Goal: Task Accomplishment & Management: Complete application form

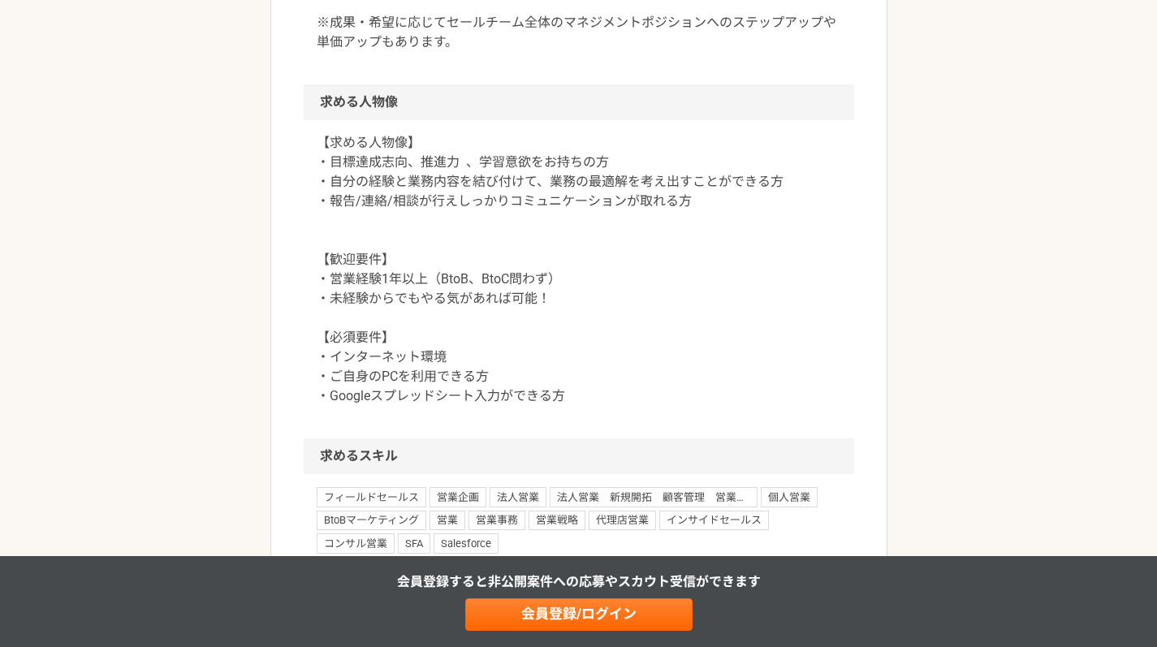
scroll to position [1299, 0]
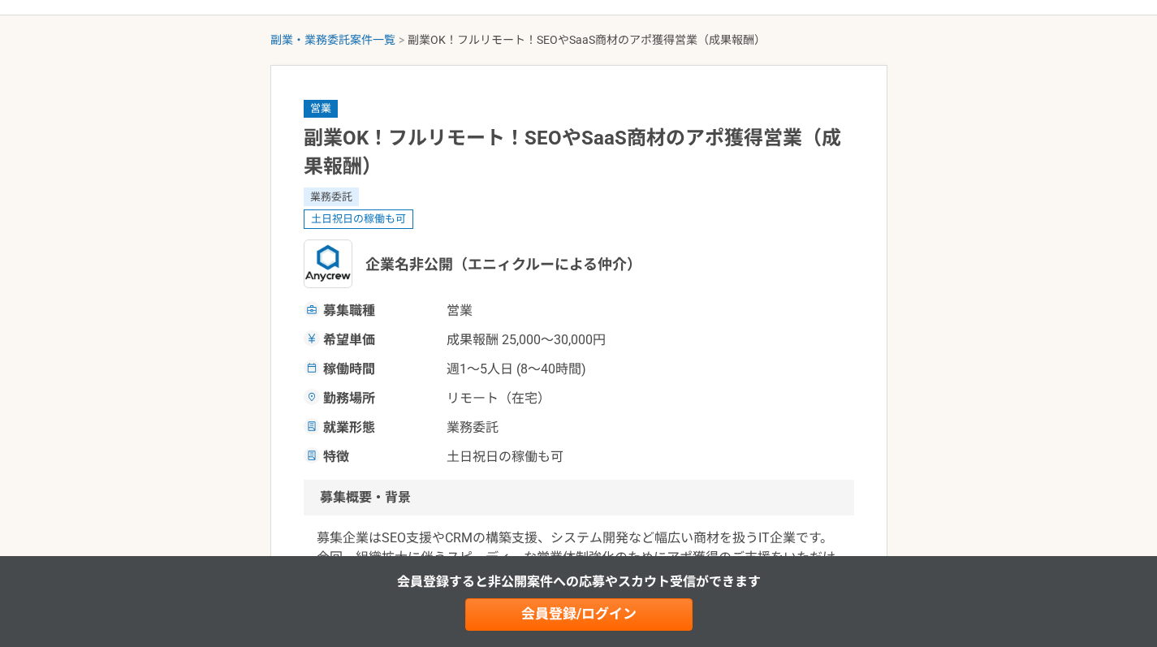
scroll to position [81, 0]
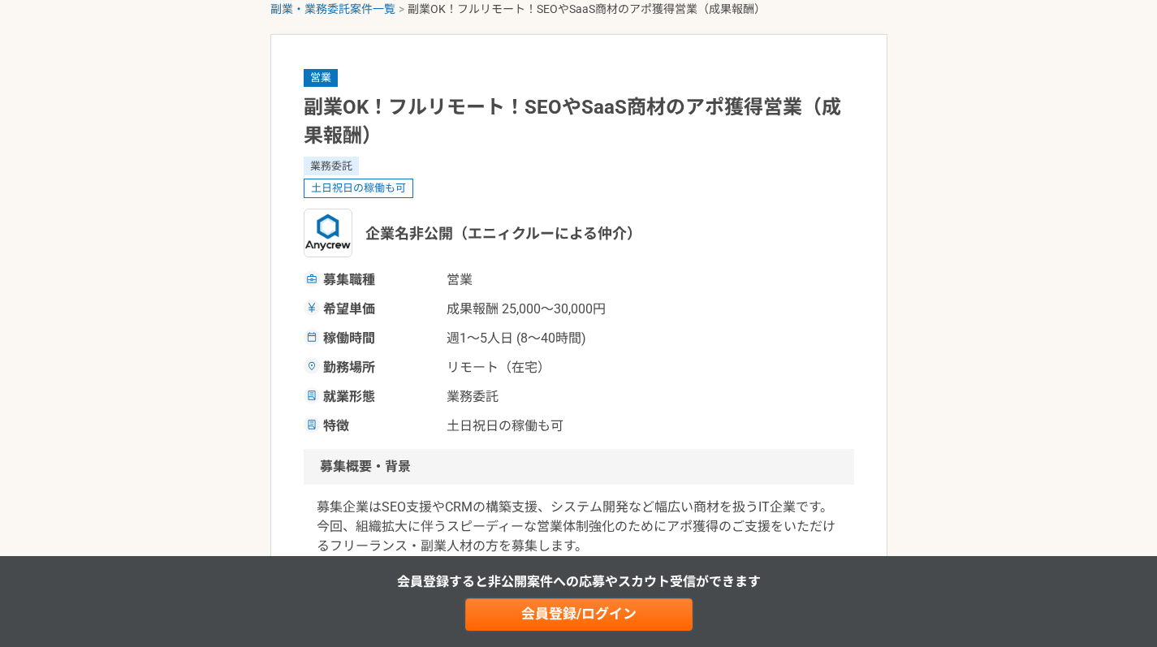
click at [542, 607] on link "会員登録/ログイン" at bounding box center [578, 614] width 227 height 32
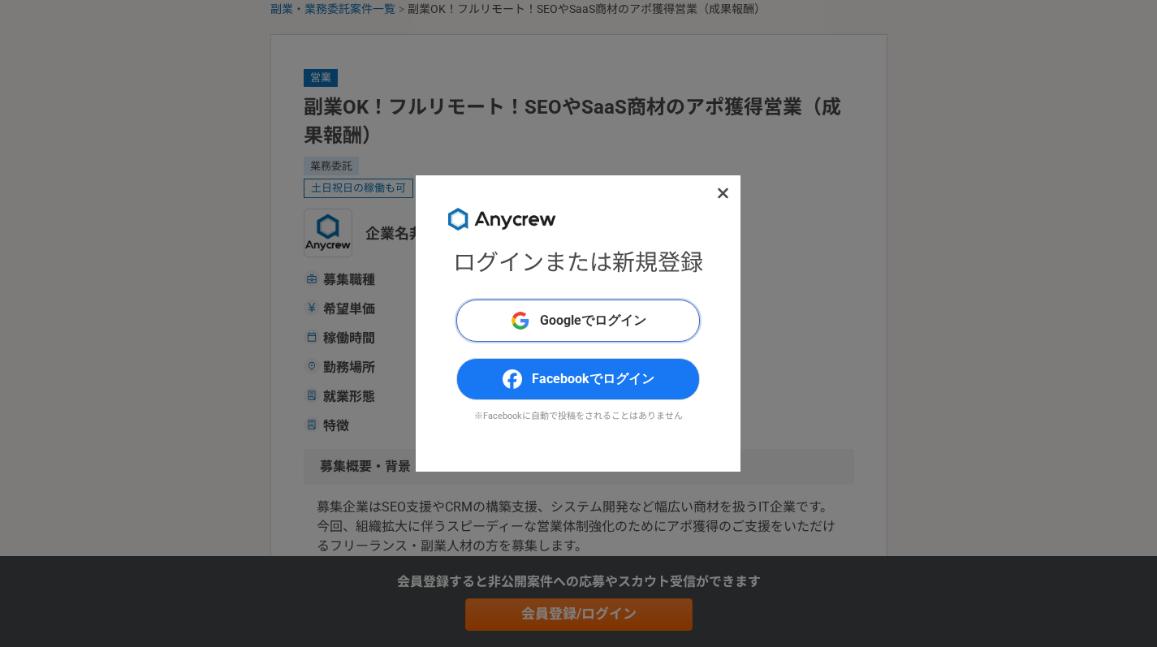
click at [628, 312] on span "Googleでログイン" at bounding box center [593, 320] width 106 height 19
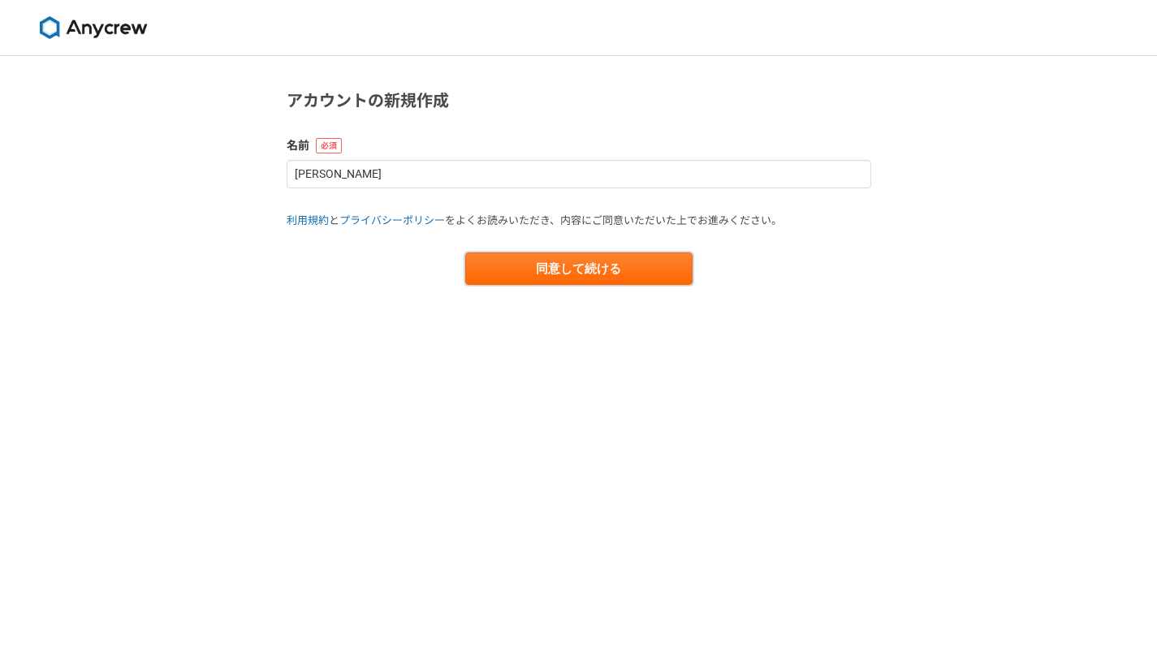
click at [616, 257] on button "同意して続ける" at bounding box center [578, 269] width 227 height 32
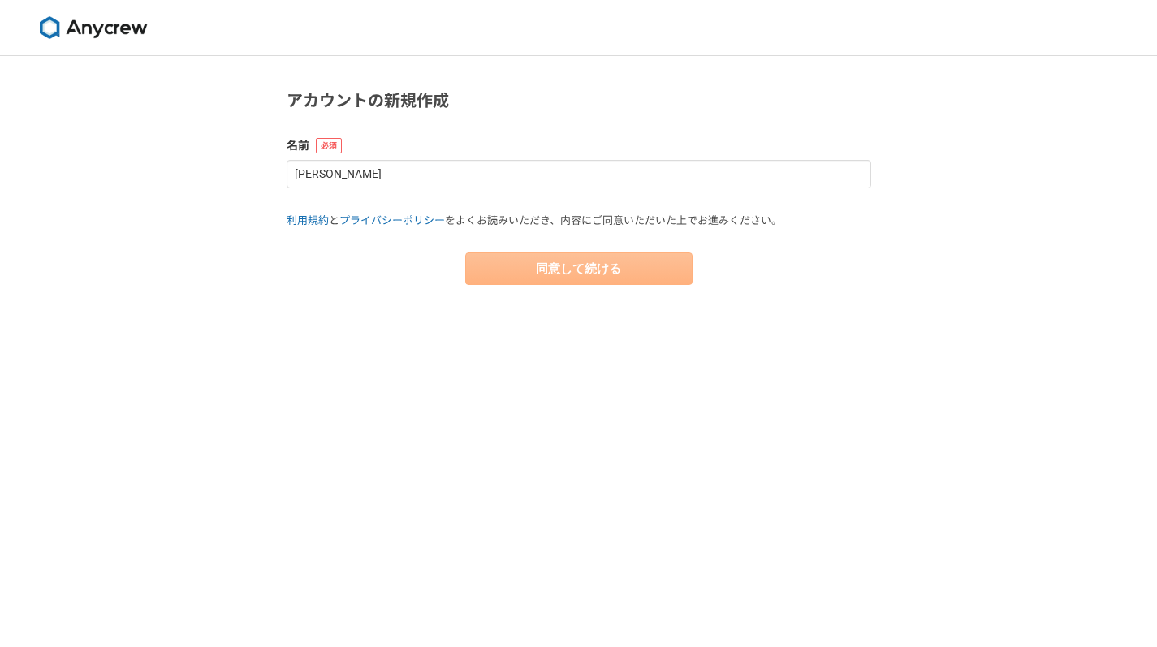
select select "13"
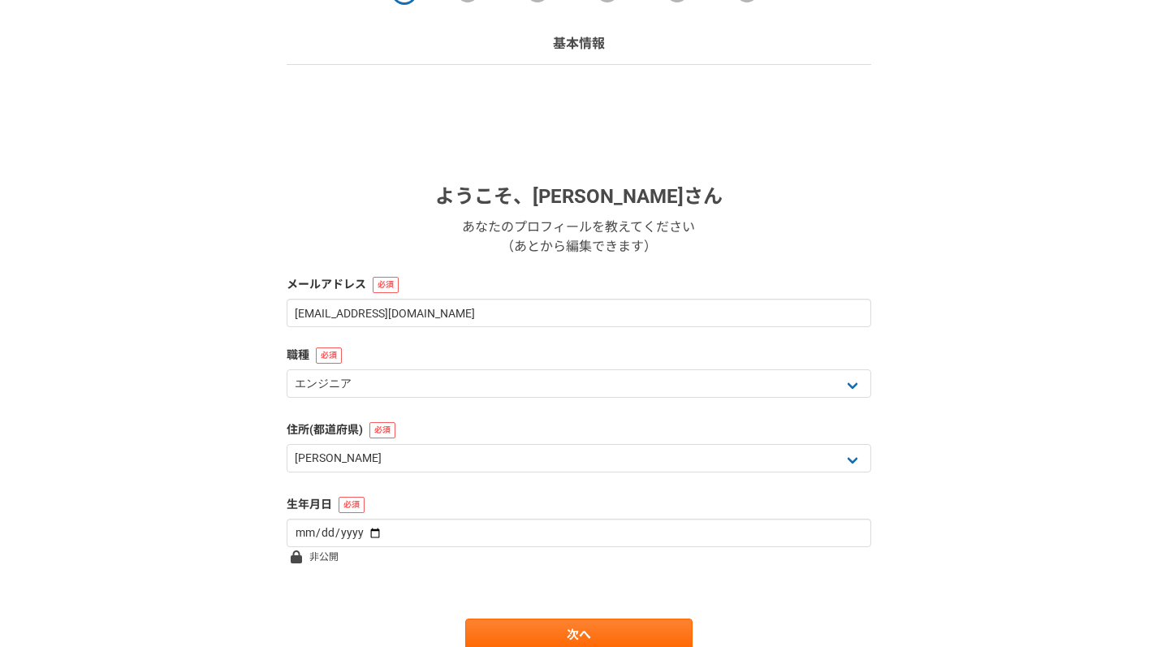
scroll to position [162, 0]
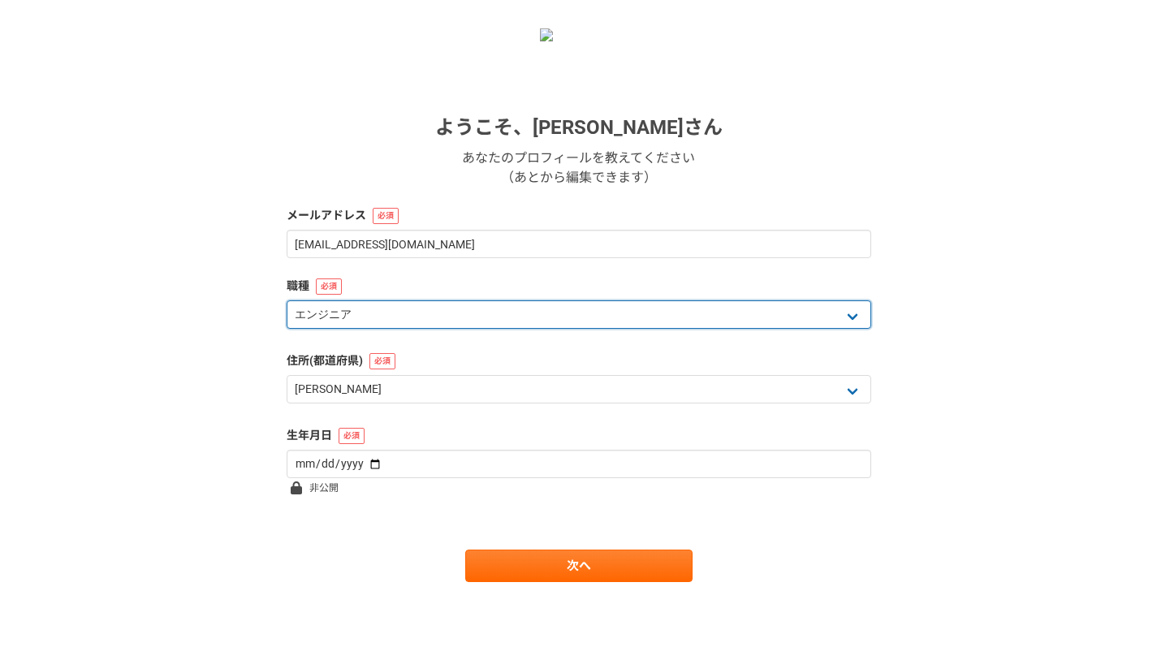
click at [837, 317] on select "エンジニア デザイナー ライター 営業 マーケティング 企画・事業開発 バックオフィス その他" at bounding box center [579, 314] width 585 height 28
select select "4"
click at [287, 300] on select "エンジニア デザイナー ライター 営業 マーケティング 企画・事業開発 バックオフィス その他" at bounding box center [579, 314] width 585 height 28
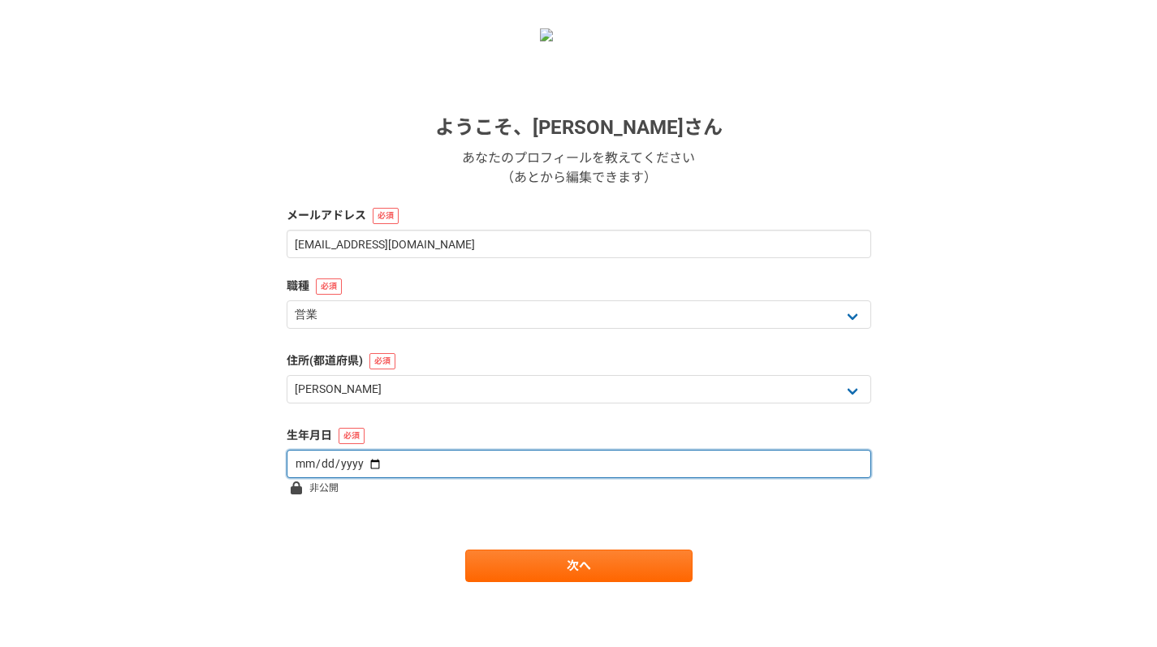
click at [476, 471] on input "date" at bounding box center [579, 464] width 585 height 28
click at [361, 466] on input "date" at bounding box center [579, 464] width 585 height 28
type input "2001-12-06"
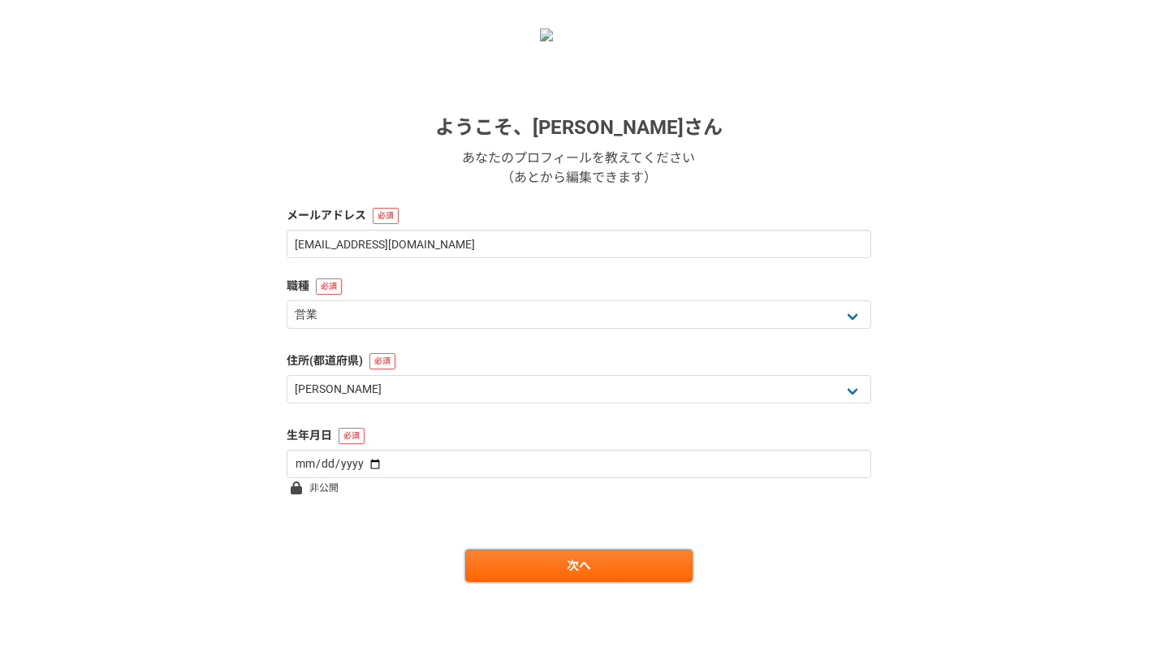
click at [469, 568] on link "次へ" at bounding box center [578, 566] width 227 height 32
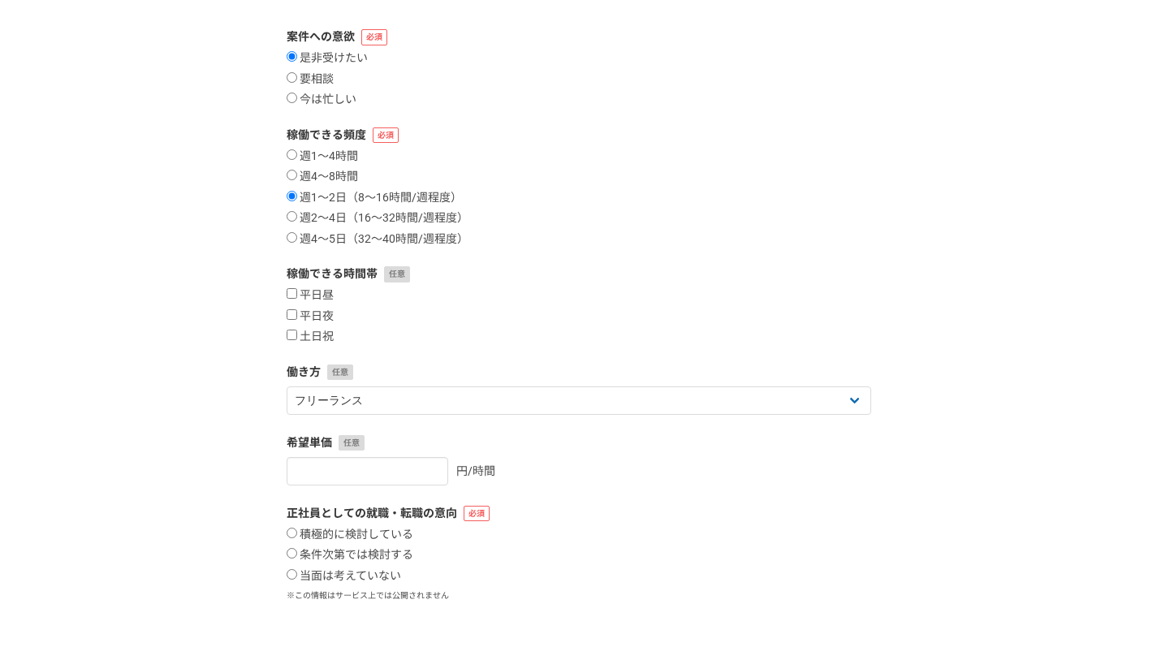
scroll to position [0, 0]
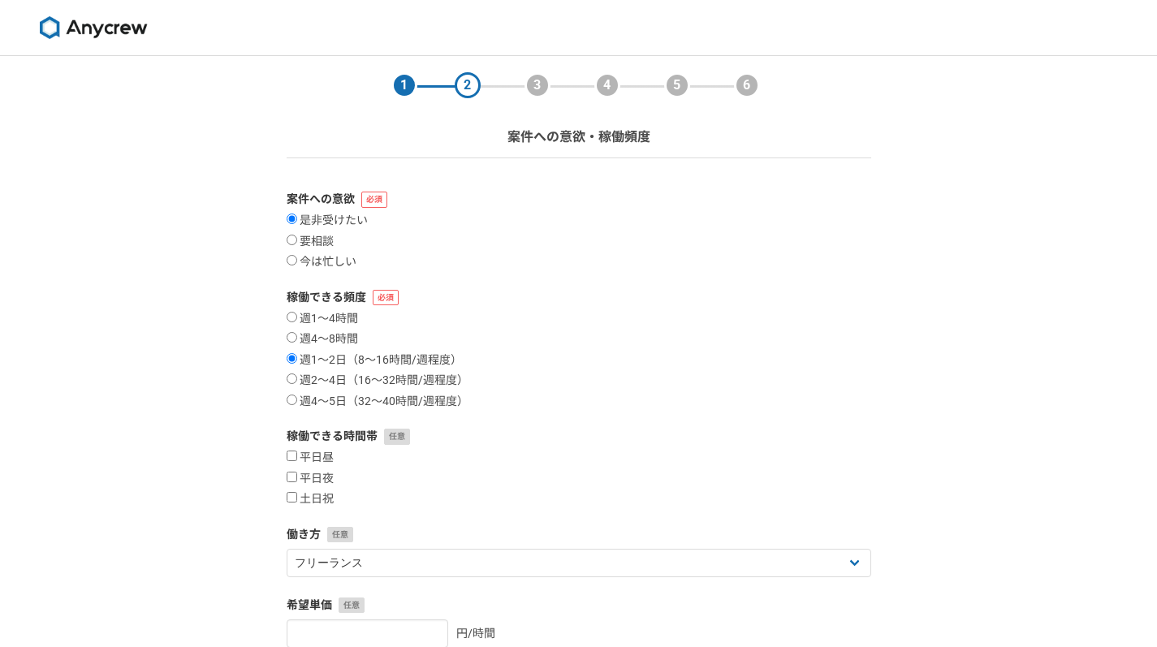
click at [292, 239] on input "要相談" at bounding box center [292, 240] width 11 height 11
radio input "true"
click at [283, 379] on section "1 2 3 4 5 6 案件への意欲・稼働頻度 案件への意欲 是非受けたい 要相談 今は忙しい 稼働できる頻度 週1〜4時間 週4〜8時間 週1〜2日（8〜1…" at bounding box center [578, 452] width 617 height 793
click at [296, 381] on input "週2〜4日（16〜32時間/週程度）" at bounding box center [292, 379] width 11 height 11
radio input "true"
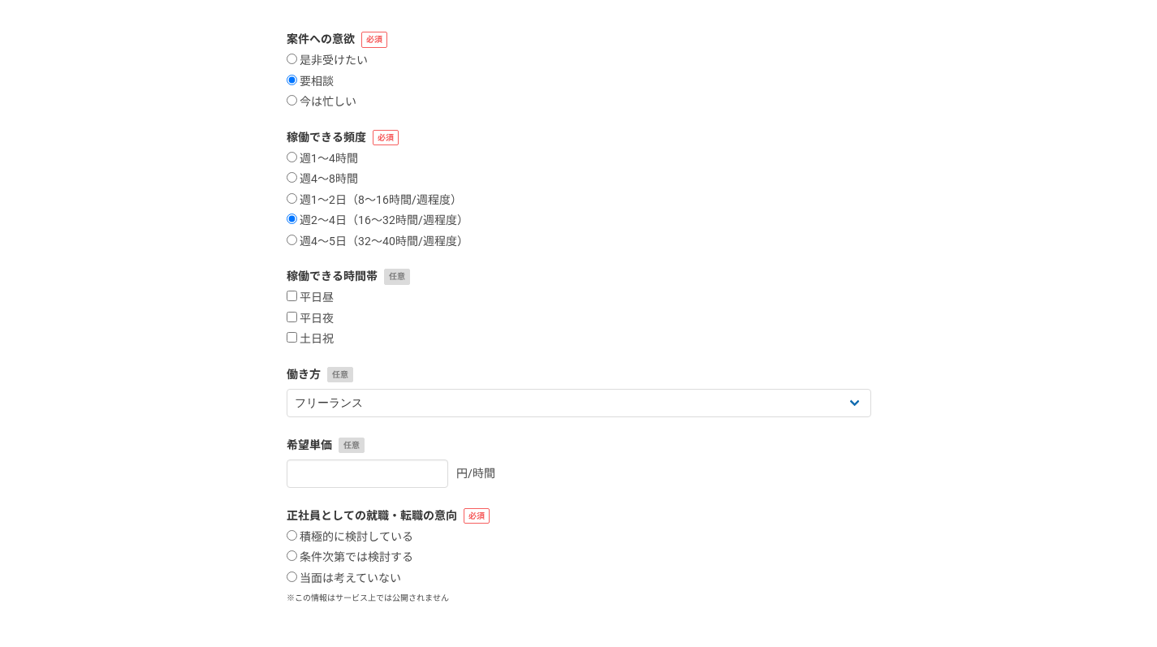
scroll to position [162, 0]
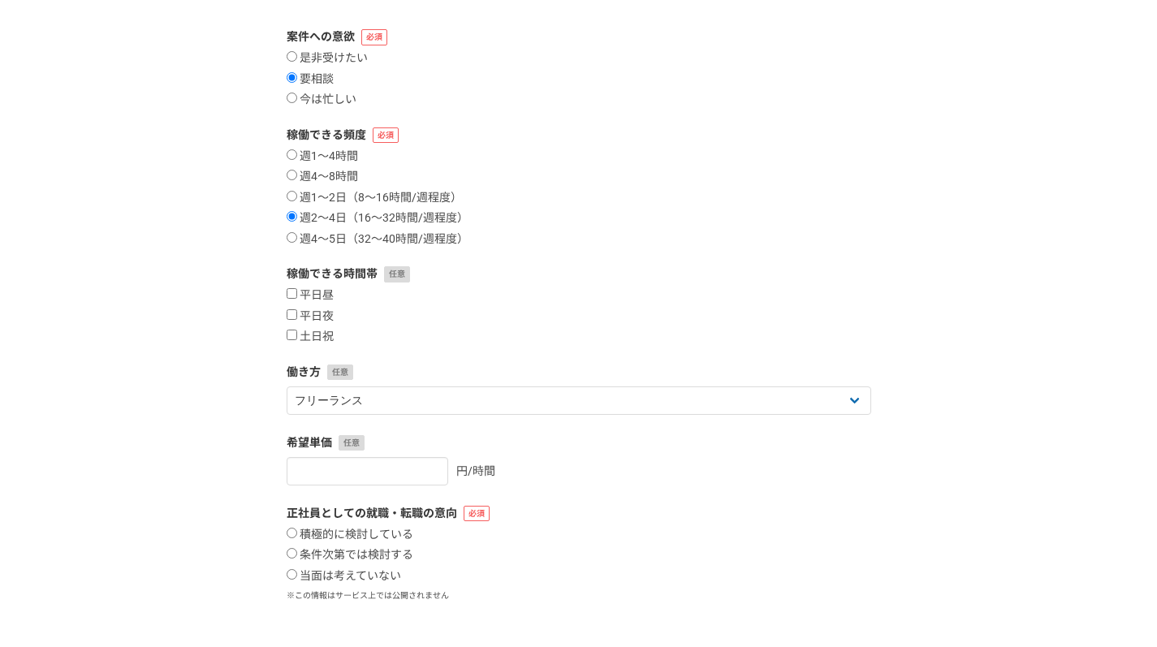
click at [290, 296] on input "平日昼" at bounding box center [292, 293] width 11 height 11
checkbox input "true"
click at [288, 309] on label "平日夜" at bounding box center [310, 316] width 47 height 15
click at [288, 309] on input "平日夜" at bounding box center [292, 314] width 11 height 11
checkbox input "true"
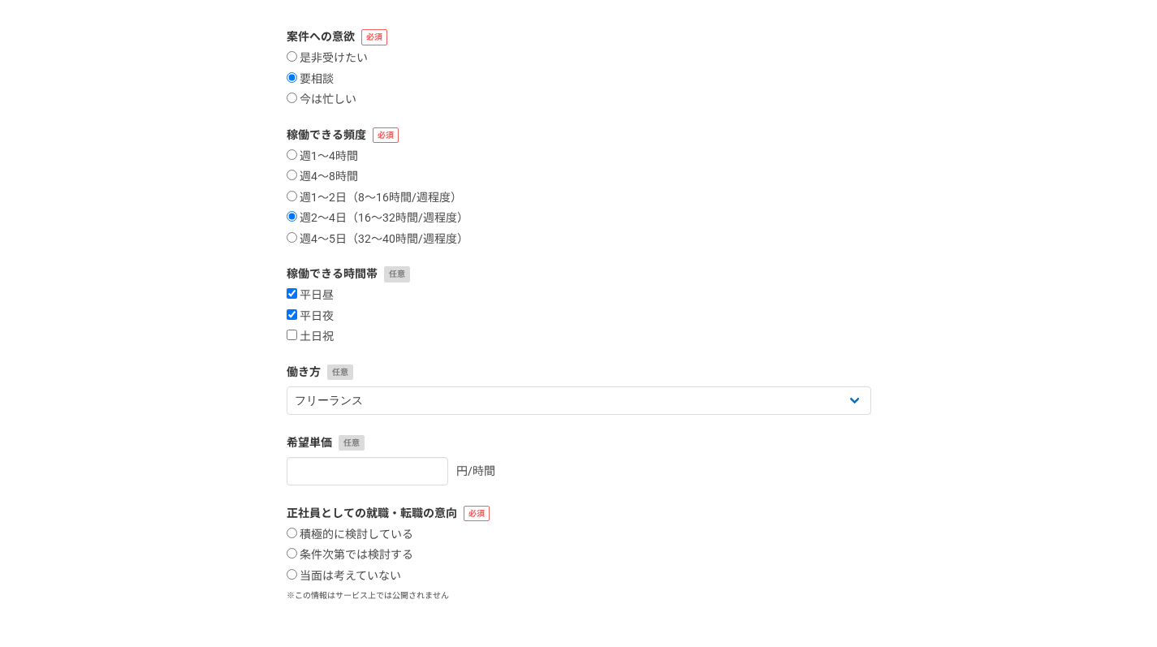
click at [291, 336] on input "土日祝" at bounding box center [292, 335] width 11 height 11
checkbox input "true"
click at [326, 469] on input "number" at bounding box center [368, 471] width 162 height 28
click at [422, 468] on input "1" at bounding box center [368, 471] width 162 height 28
click at [421, 468] on input "2" at bounding box center [368, 471] width 162 height 28
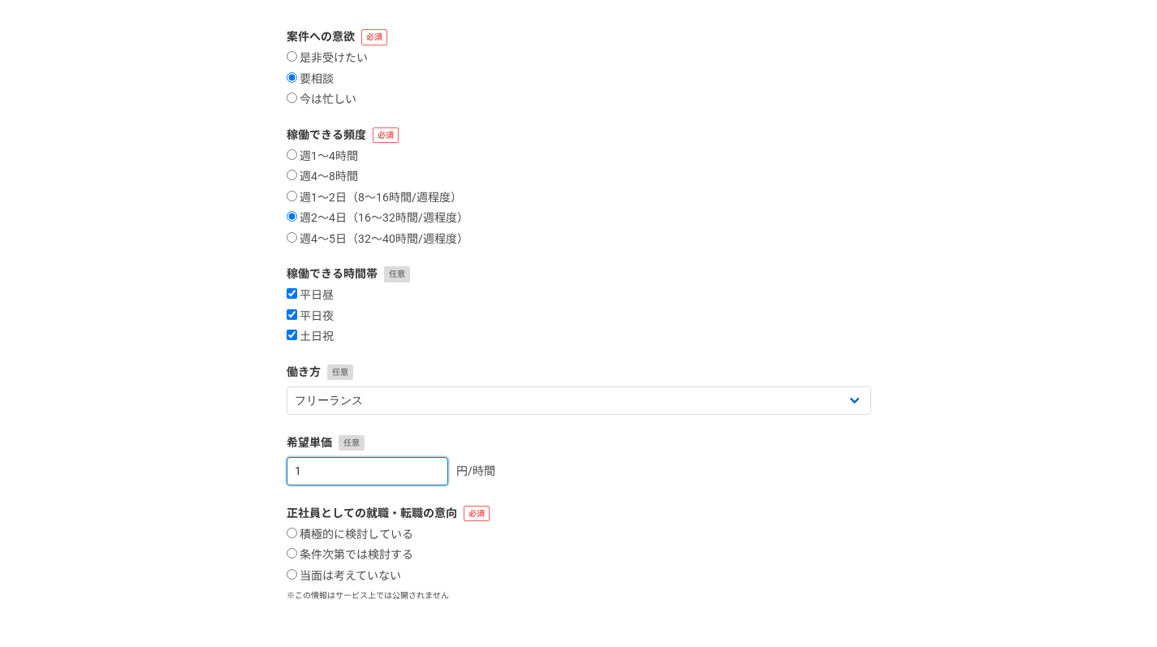
type input "1"
click at [417, 477] on input "1" at bounding box center [368, 471] width 162 height 28
type input "2000"
click at [292, 572] on input "当面は考えていない" at bounding box center [292, 574] width 11 height 11
radio input "true"
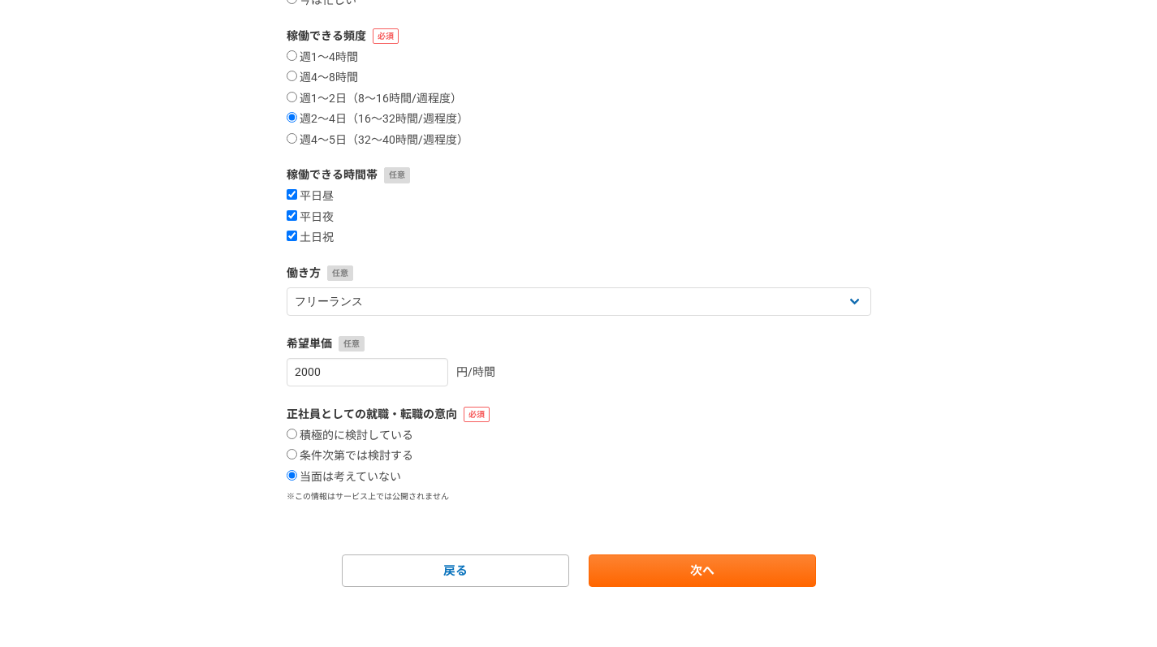
scroll to position [266, 0]
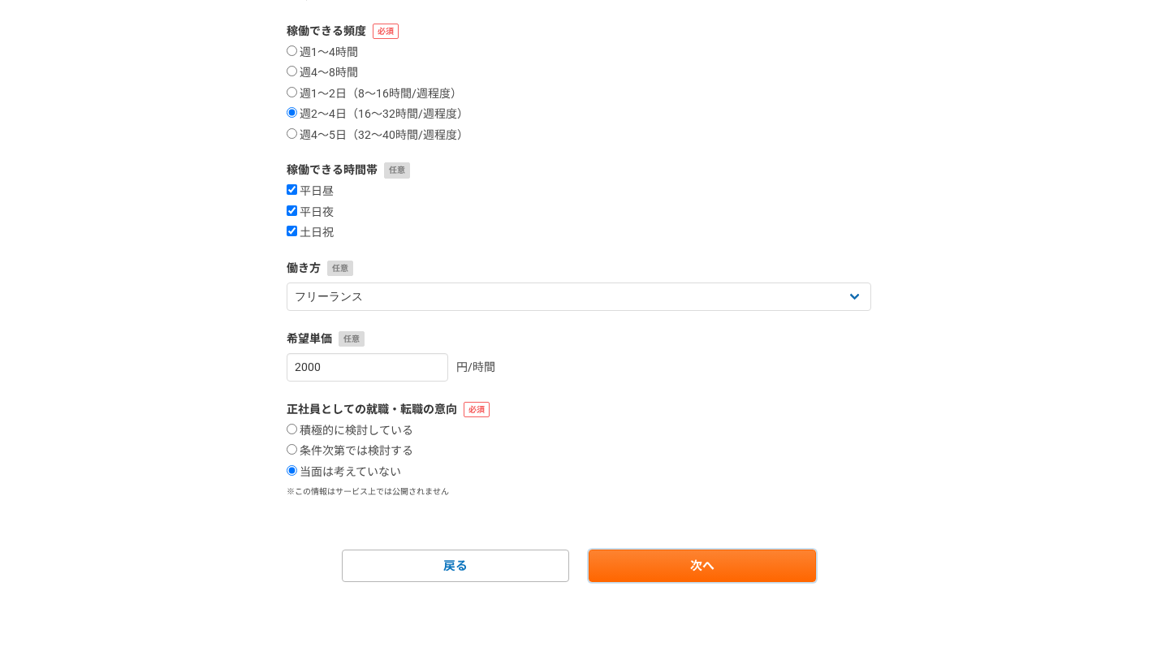
click at [633, 576] on link "次へ" at bounding box center [702, 566] width 227 height 32
select select
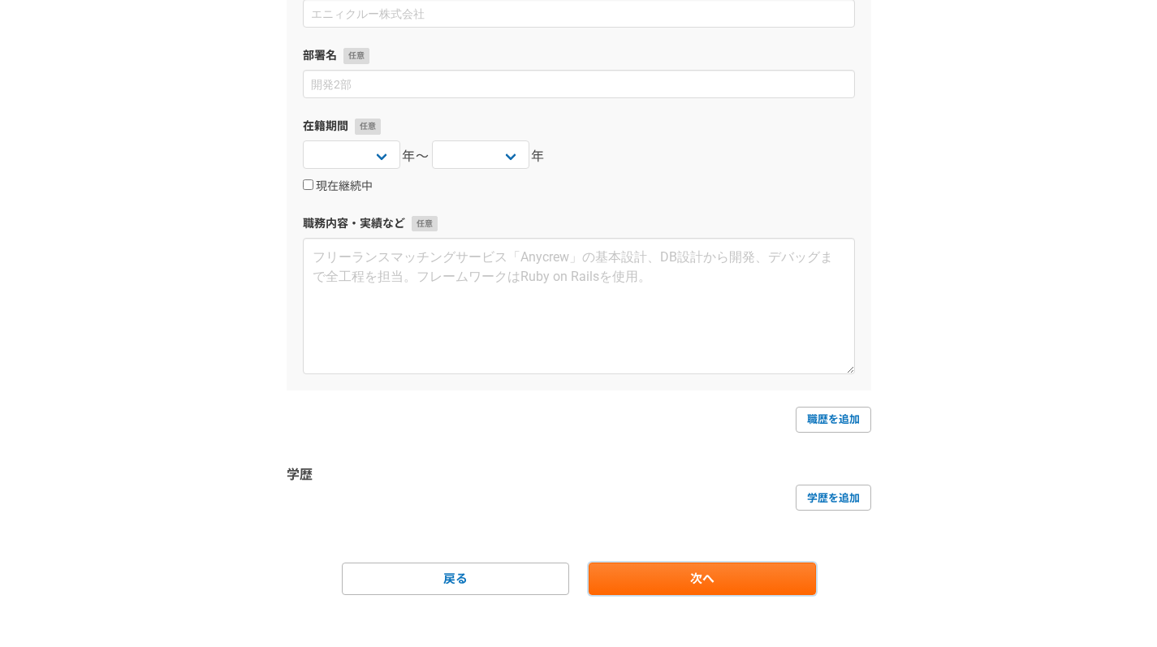
scroll to position [0, 0]
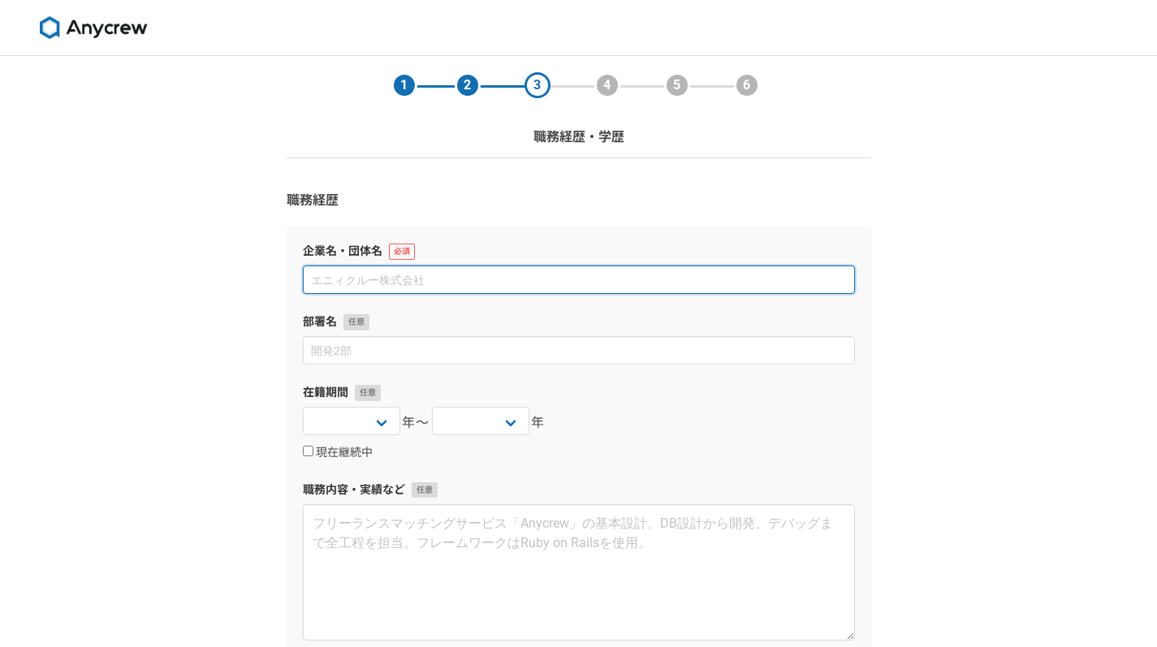
click at [464, 281] on input at bounding box center [579, 280] width 552 height 28
type input "株式会社PeakWay"
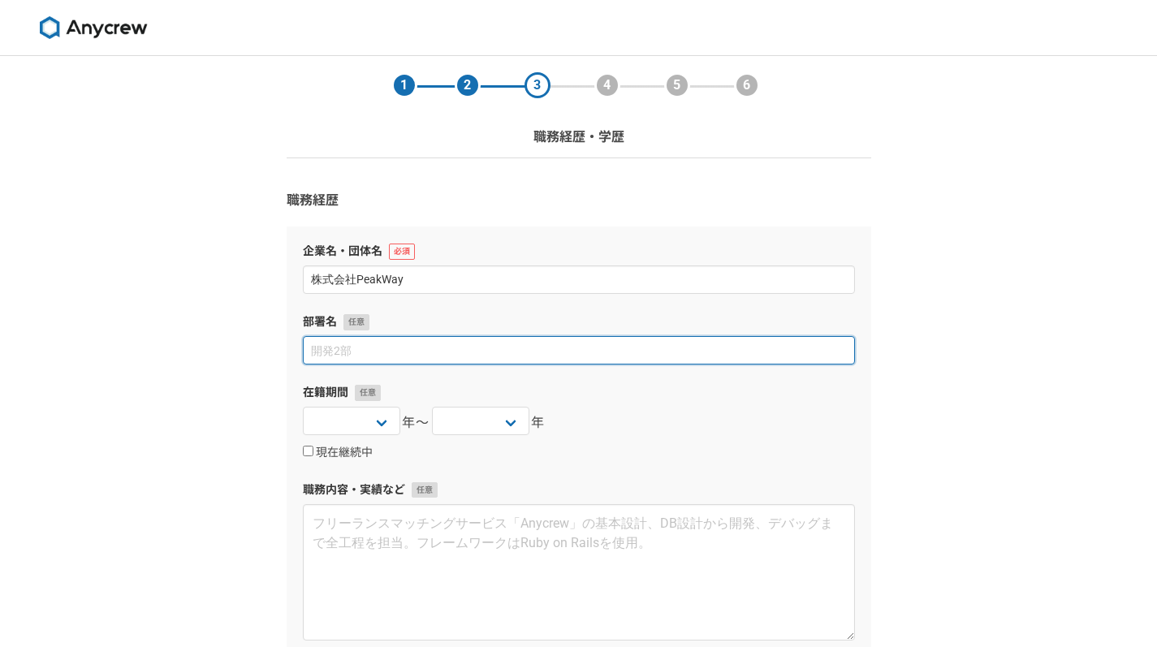
click at [393, 357] on input at bounding box center [579, 350] width 552 height 28
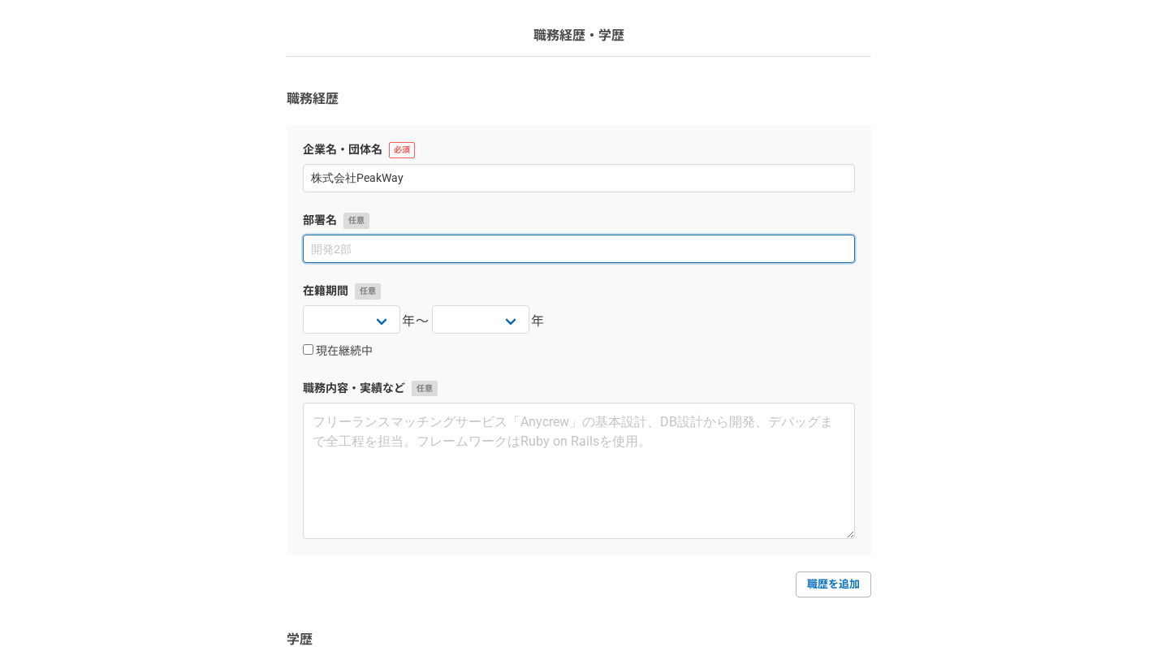
scroll to position [162, 0]
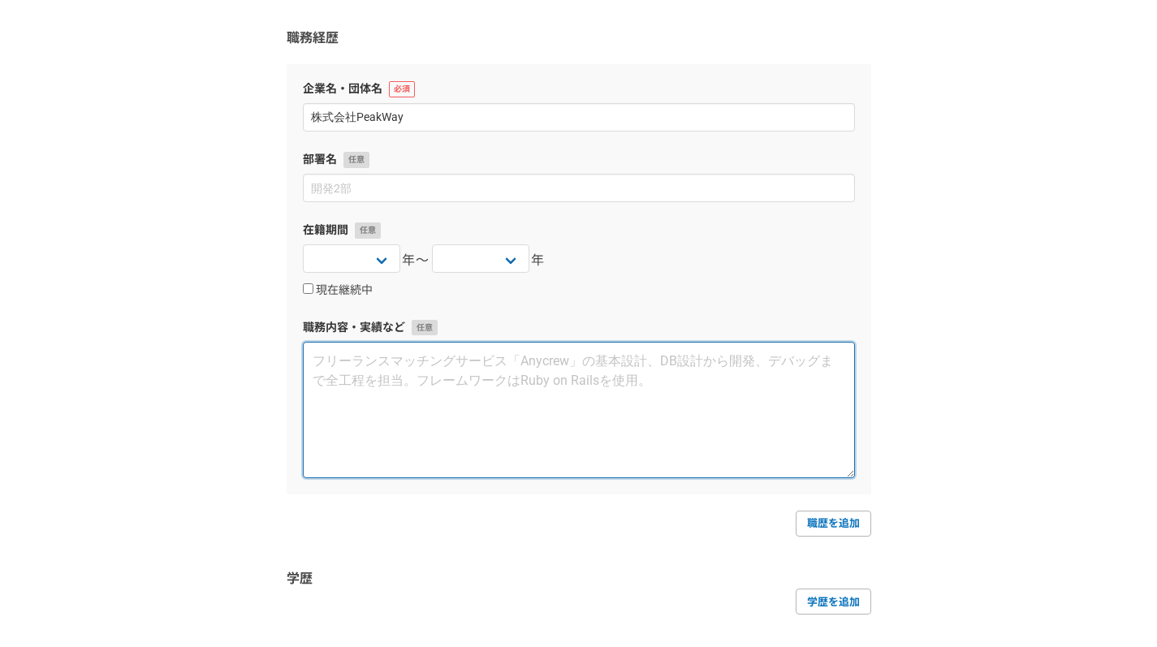
click at [378, 374] on textarea at bounding box center [579, 410] width 552 height 136
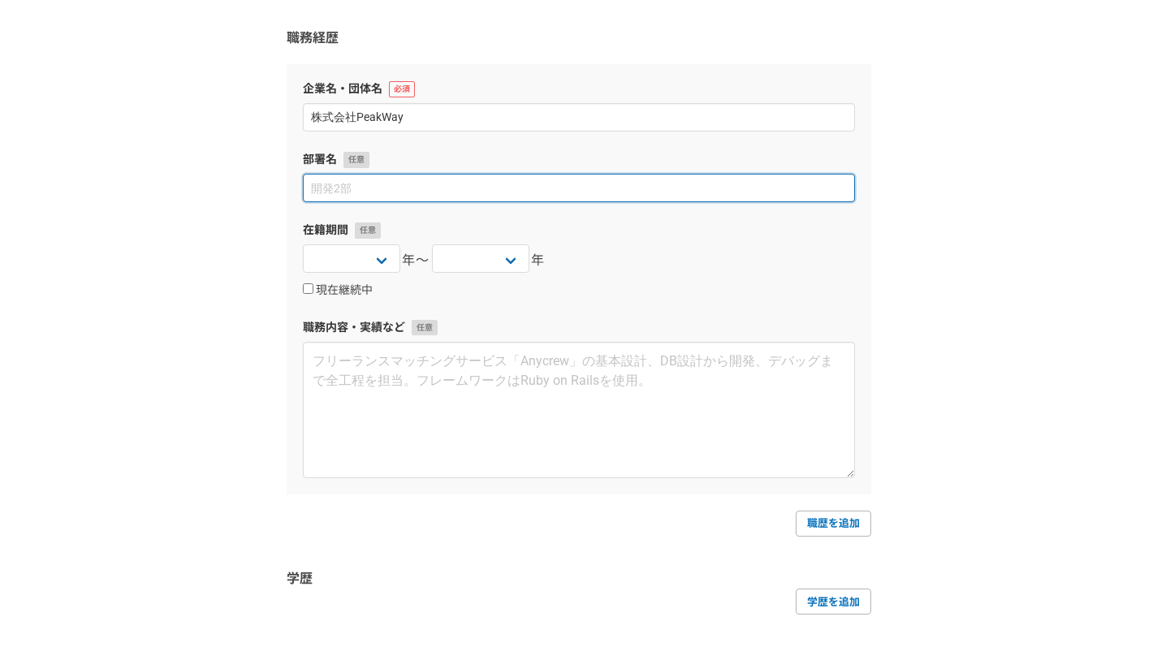
click at [439, 193] on input at bounding box center [579, 188] width 552 height 28
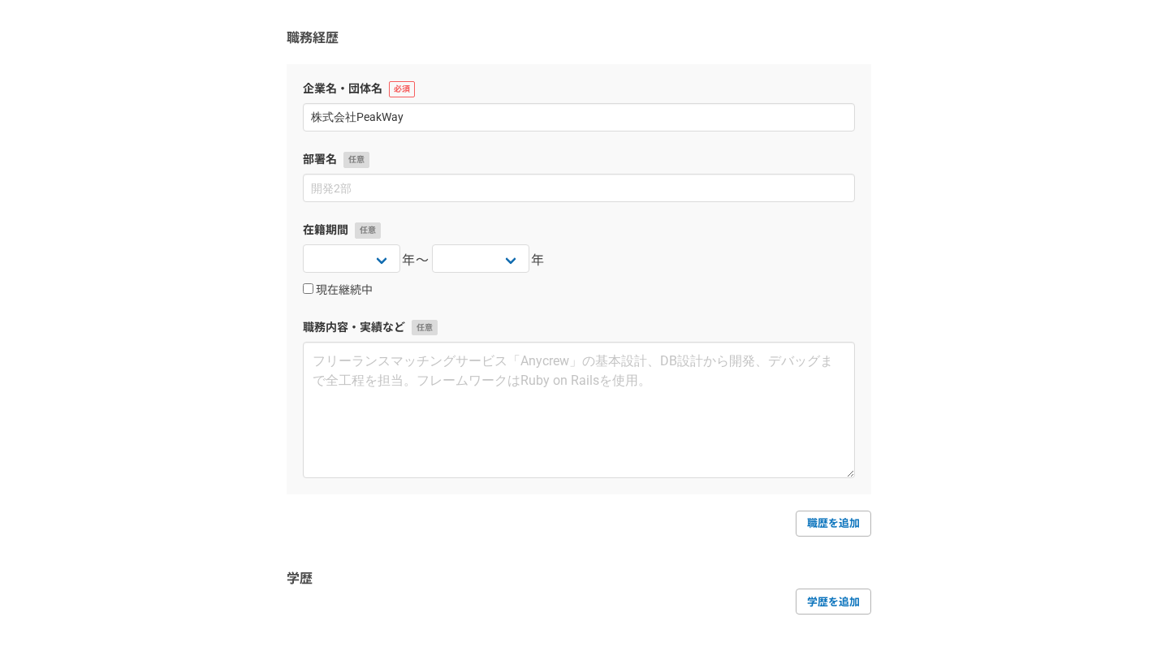
click at [444, 329] on label "職務内容・実績など" at bounding box center [579, 327] width 552 height 17
click at [319, 294] on label "現在継続中" at bounding box center [338, 290] width 70 height 15
click at [313, 294] on input "現在継続中" at bounding box center [308, 288] width 11 height 11
checkbox input "true"
click at [389, 257] on select "2025 2024 2023 2022 2021 2020 2019 2018 2017 2016 2015 2014 2013 2012 2011 2010…" at bounding box center [351, 258] width 97 height 28
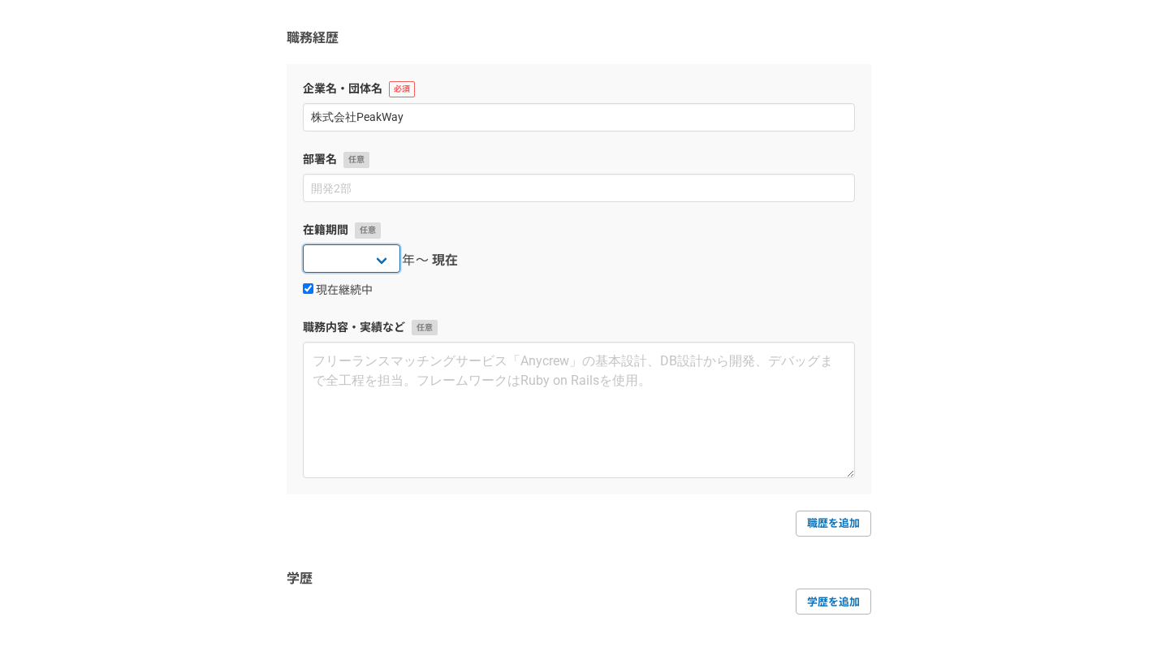
select select "2023"
click at [303, 244] on select "2025 2024 2023 2022 2021 2020 2019 2018 2017 2016 2015 2014 2013 2012 2011 2010…" at bounding box center [351, 258] width 97 height 28
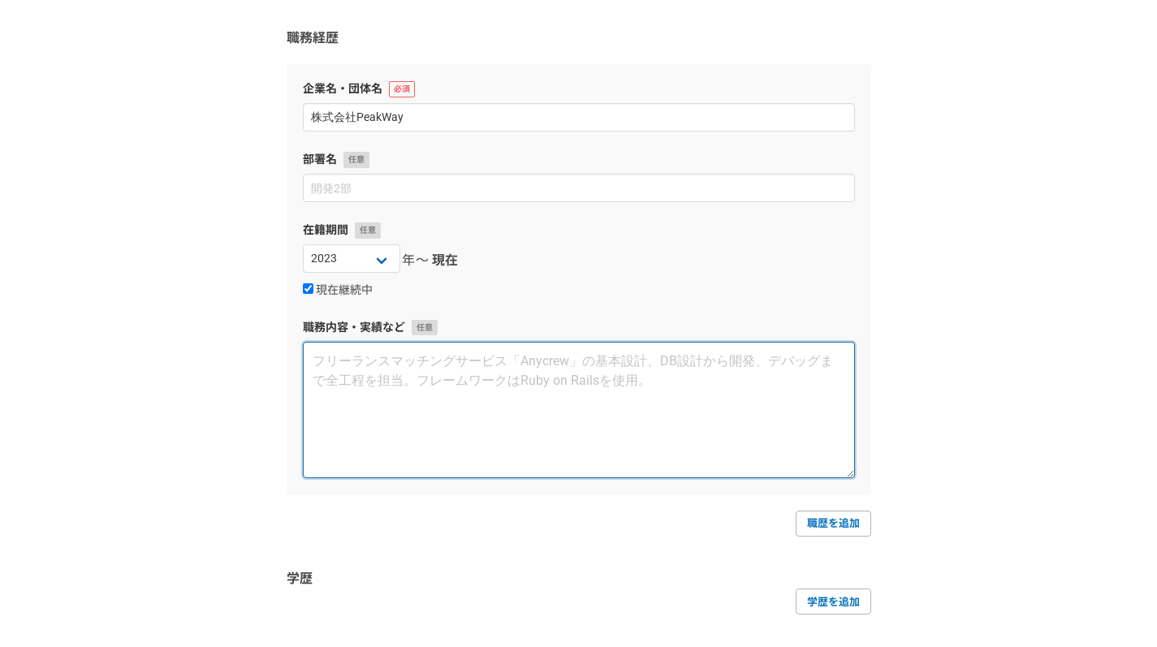
click at [392, 374] on textarea at bounding box center [579, 410] width 552 height 136
type textarea "s"
type textarea "T"
click at [306, 361] on textarea "toBからtoCまで様々な商材を" at bounding box center [579, 410] width 552 height 136
drag, startPoint x: 642, startPoint y: 369, endPoint x: 641, endPoint y: 378, distance: 8.2
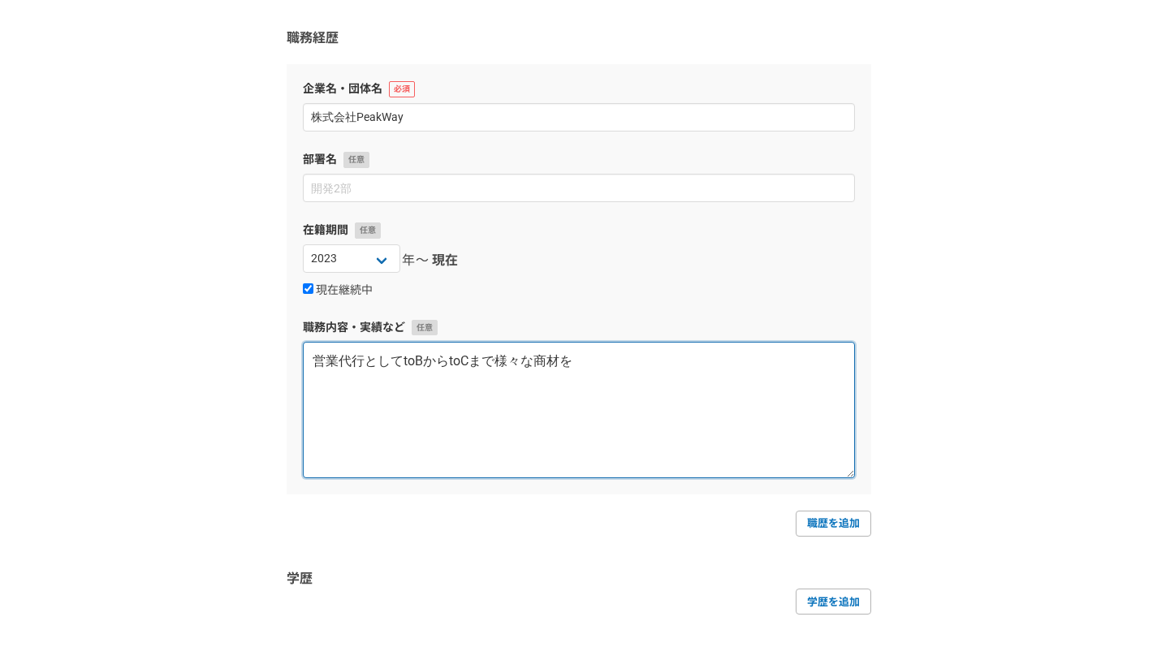
click at [641, 372] on textarea "営業代行としてtoBからtoCまで様々な商材を" at bounding box center [579, 410] width 552 height 136
click at [402, 362] on textarea "営業代行としてtoBからtoCまで様々な商材をアポ獲得からクロージングまで行ってきました" at bounding box center [579, 410] width 552 height 136
click at [594, 376] on textarea "営業代行として2年ほどtoBからtoCまで様々な商材をアポ獲得からクロージングまで行ってきました" at bounding box center [579, 410] width 552 height 136
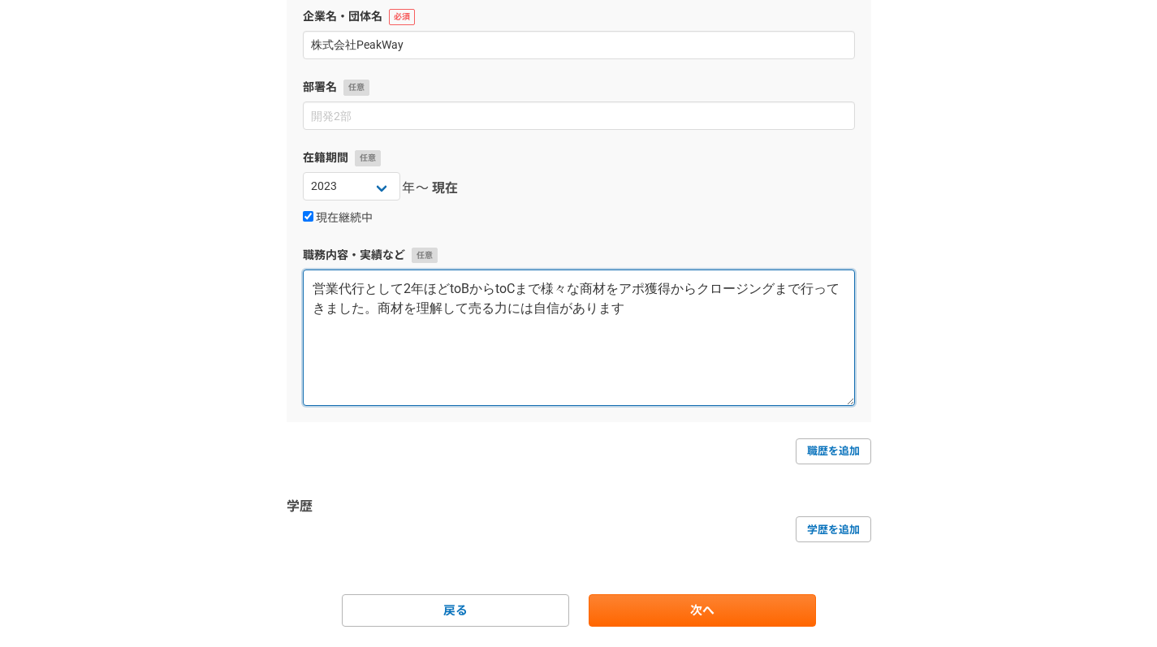
scroll to position [279, 0]
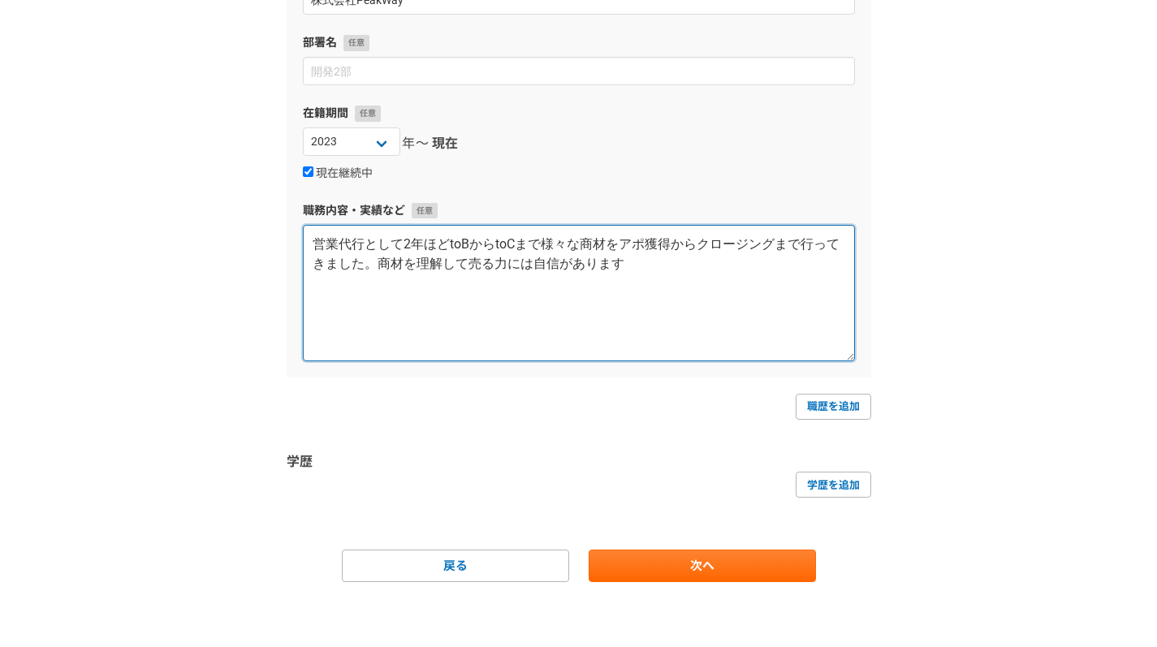
type textarea "営業代行として2年ほどtoBからtoCまで様々な商材をアポ獲得からクロージングまで行ってきました。商材を理解して売る力には自信があります"
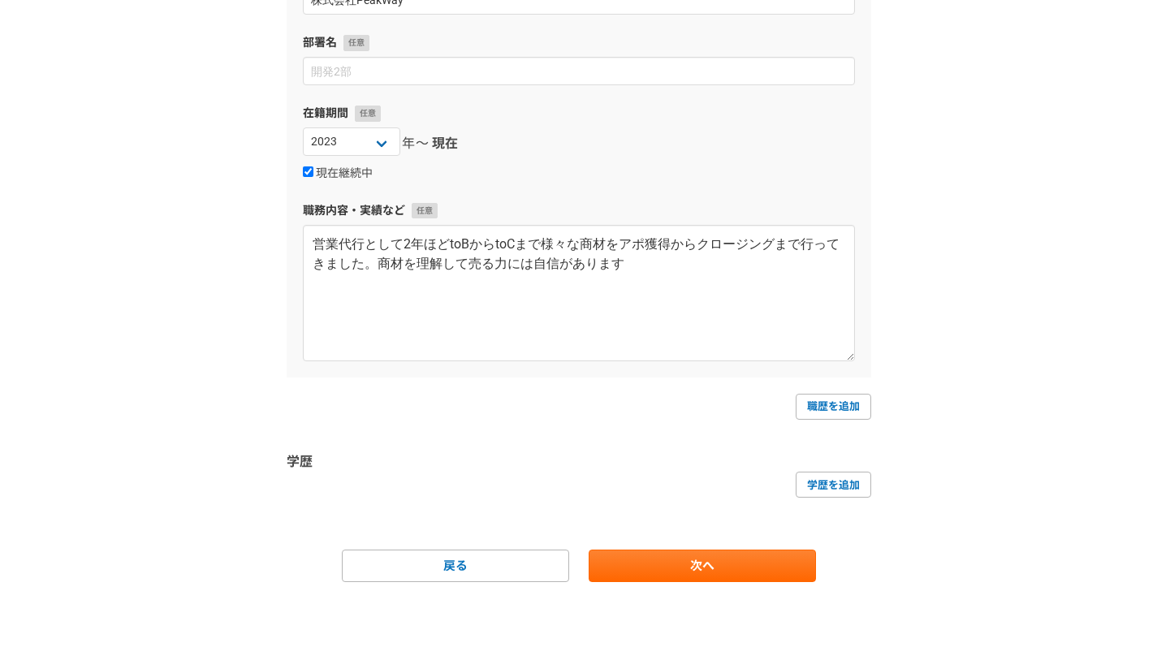
click at [698, 538] on form "職務経歴 企業名・団体名 株式会社PeakWay 部署名 在籍期間 2025 2024 2023 2022 2021 2020 2019 2018 2017 …" at bounding box center [579, 246] width 585 height 671
click at [844, 490] on link "学歴を追加" at bounding box center [834, 485] width 76 height 26
select select
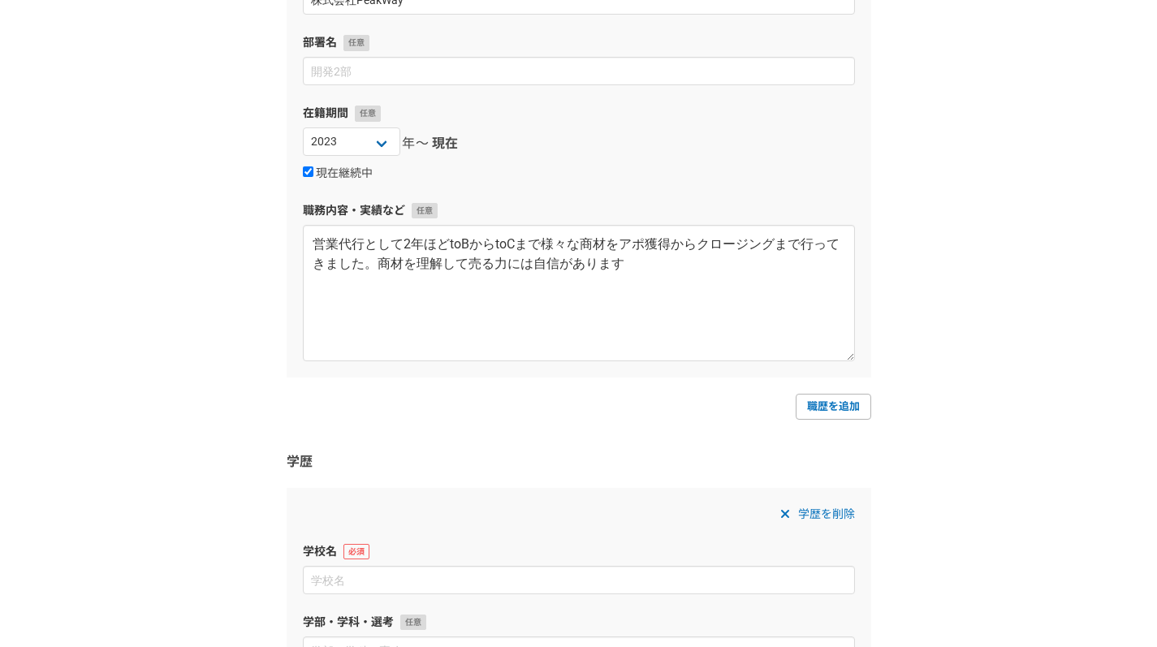
scroll to position [442, 0]
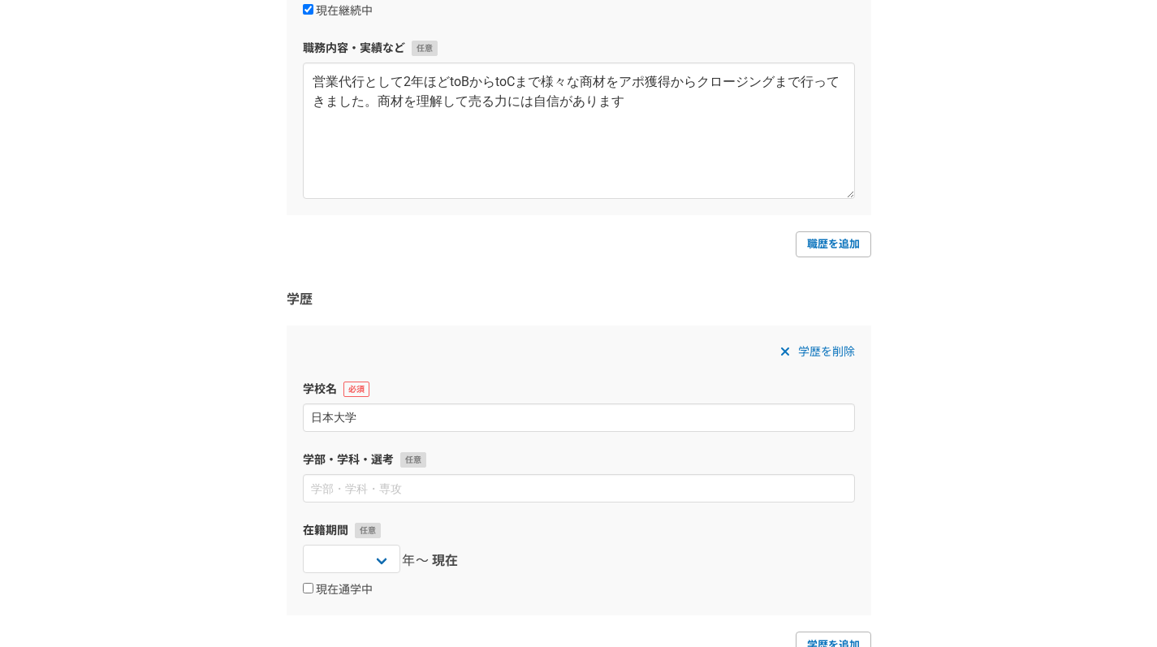
type input "日本大学"
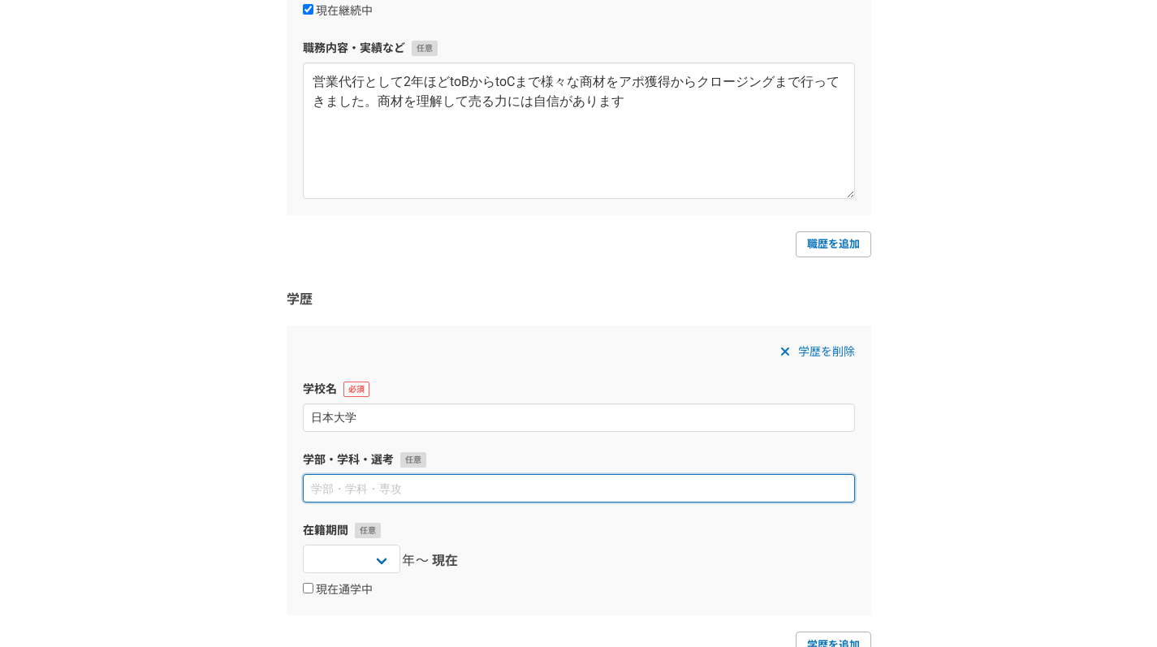
click at [452, 494] on input at bounding box center [579, 488] width 552 height 28
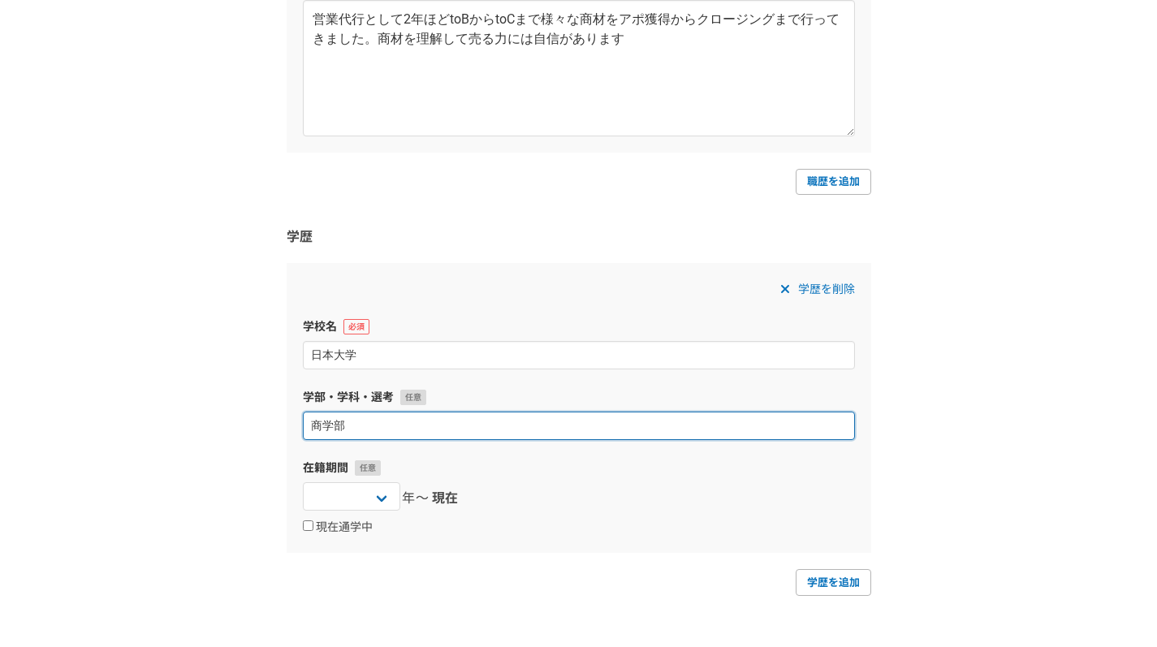
scroll to position [523, 0]
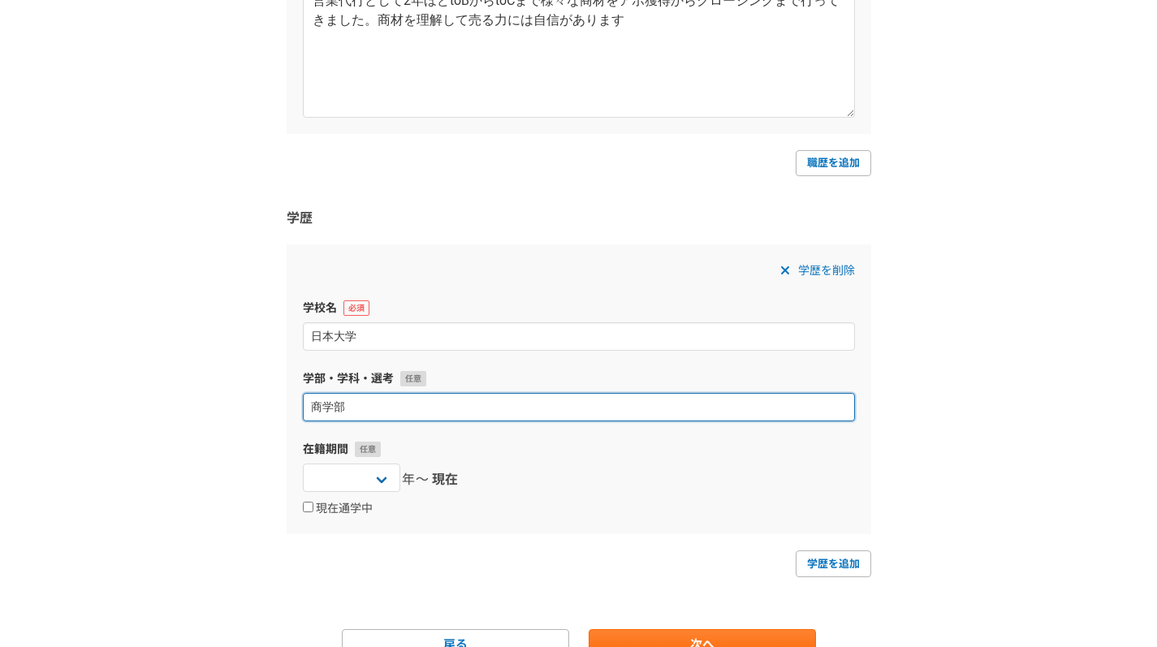
type input "商学部"
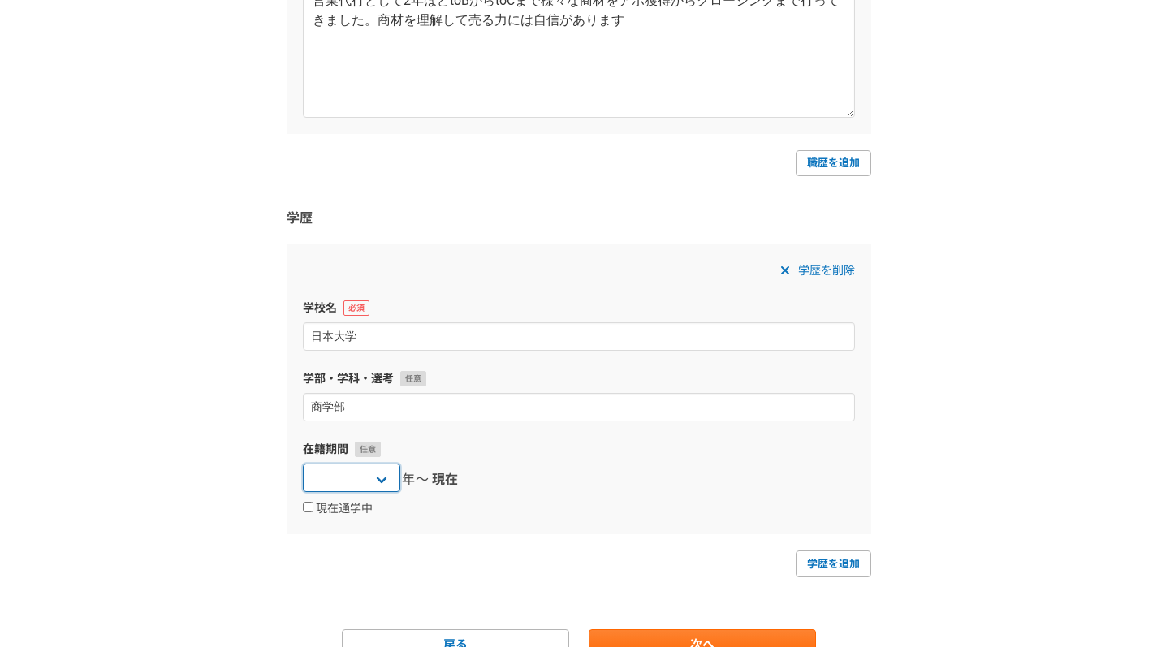
click at [374, 480] on select "2025 2024 2023 2022 2021 2020 2019 2018 2017 2016 2015 2014 2013 2012 2011 2010…" at bounding box center [351, 478] width 97 height 28
select select "2020"
click at [303, 464] on select "2025 2024 2023 2022 2021 2020 2019 2018 2017 2016 2015 2014 2013 2012 2011 2010…" at bounding box center [351, 478] width 97 height 28
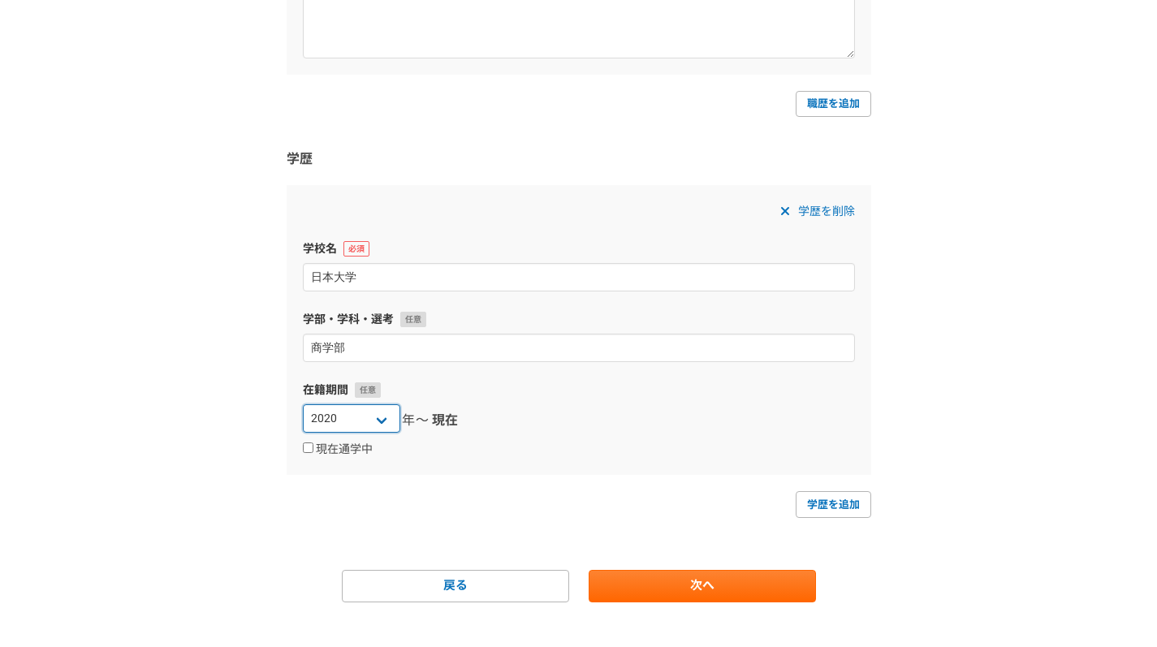
scroll to position [602, 0]
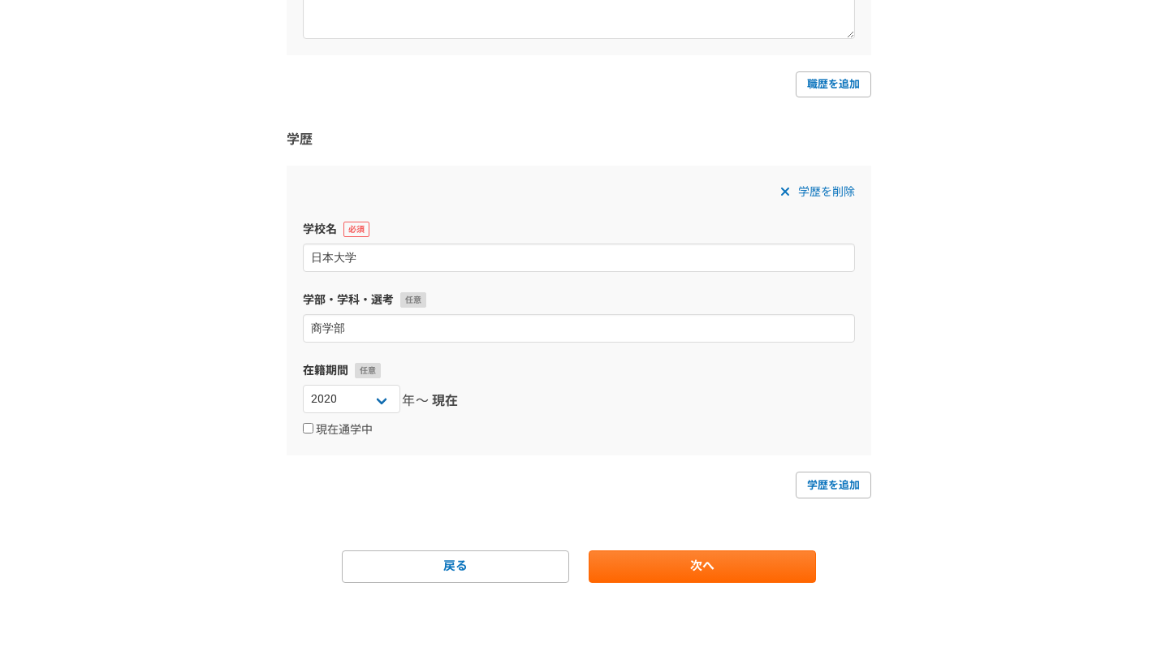
click at [443, 394] on span "現在" at bounding box center [445, 400] width 26 height 19
click at [382, 404] on select "2025 2024 2023 2022 2021 2020 2019 2018 2017 2016 2015 2014 2013 2012 2011 2010…" at bounding box center [351, 399] width 97 height 28
click at [531, 428] on div "現在通学中" at bounding box center [579, 429] width 552 height 19
click at [381, 405] on select "2025 2024 2023 2022 2021 2020 2019 2018 2017 2016 2015 2014 2013 2012 2011 2010…" at bounding box center [351, 399] width 97 height 28
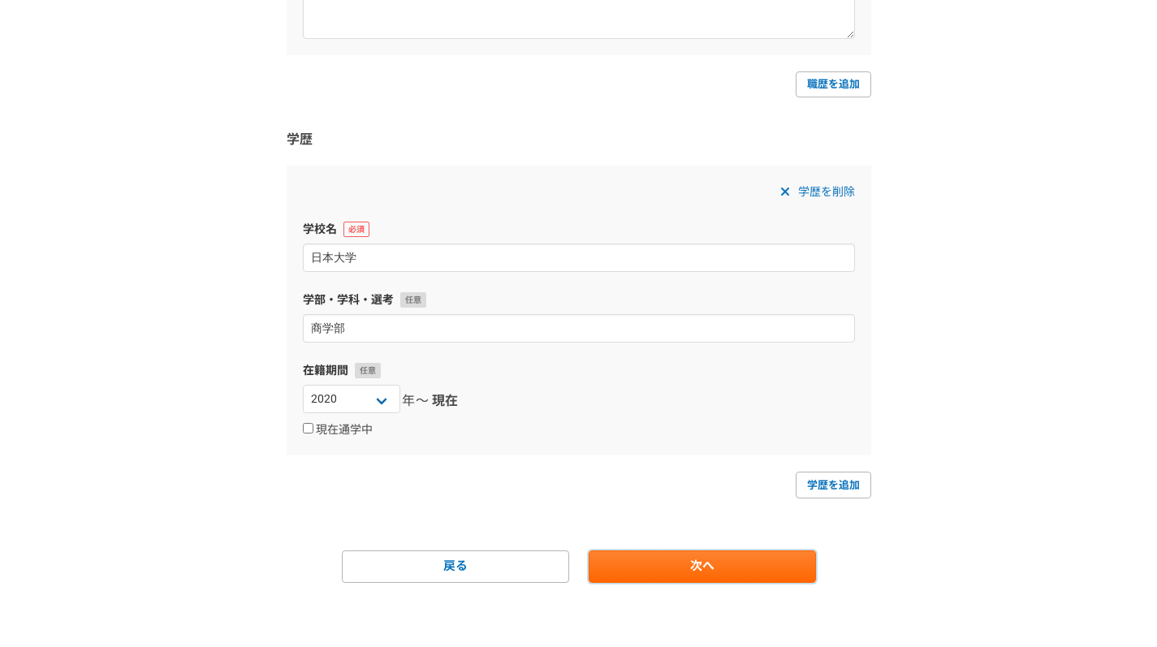
click at [723, 551] on link "次へ" at bounding box center [702, 567] width 227 height 32
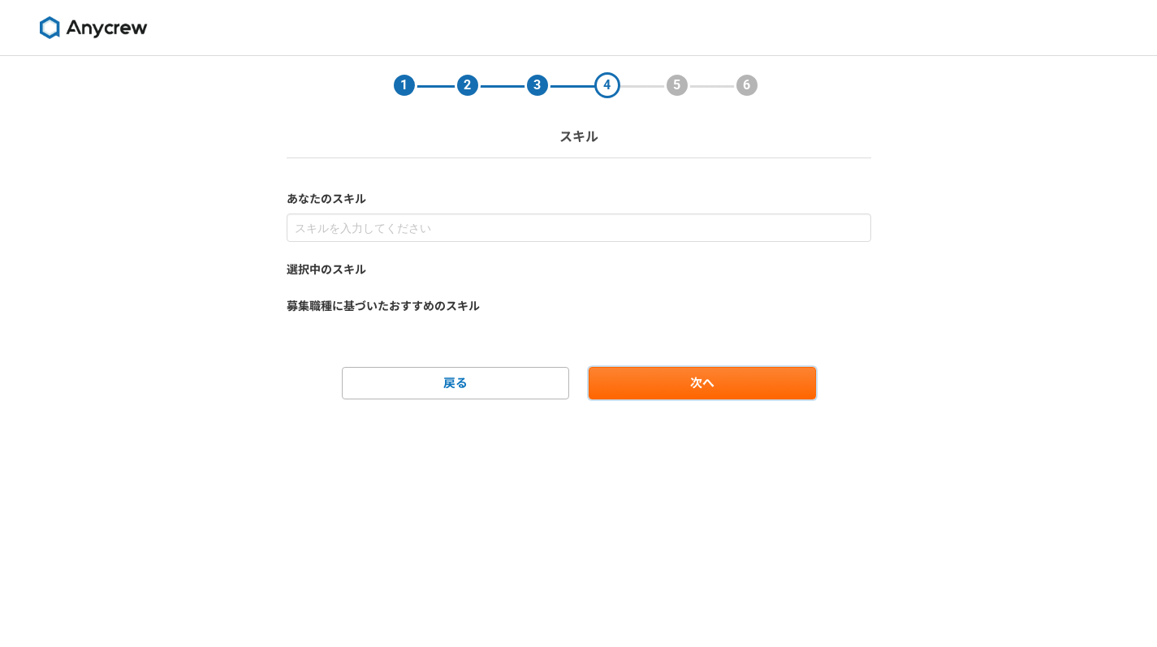
scroll to position [0, 0]
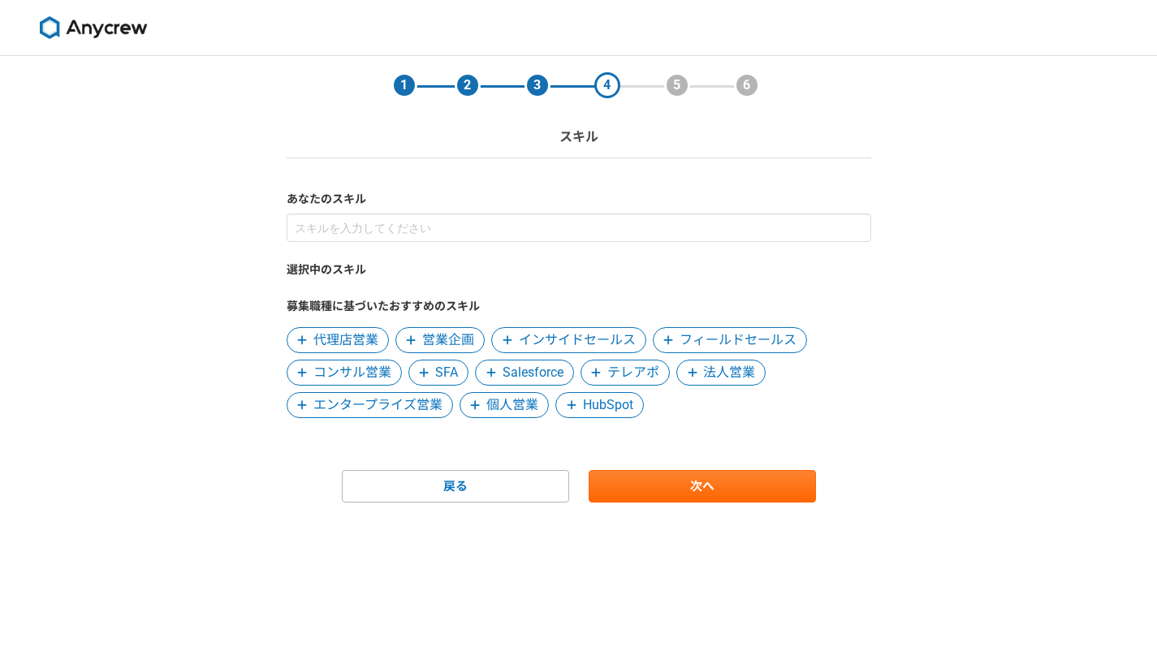
click at [303, 343] on icon at bounding box center [302, 340] width 10 height 11
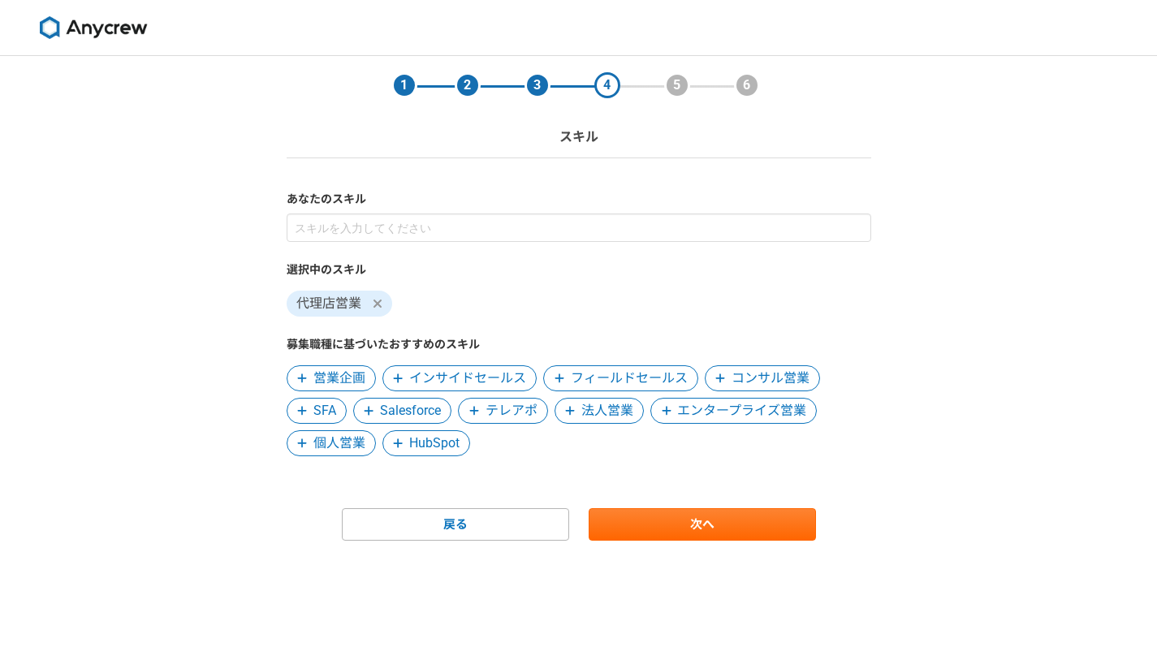
click at [331, 369] on span "営業企画" at bounding box center [339, 378] width 52 height 19
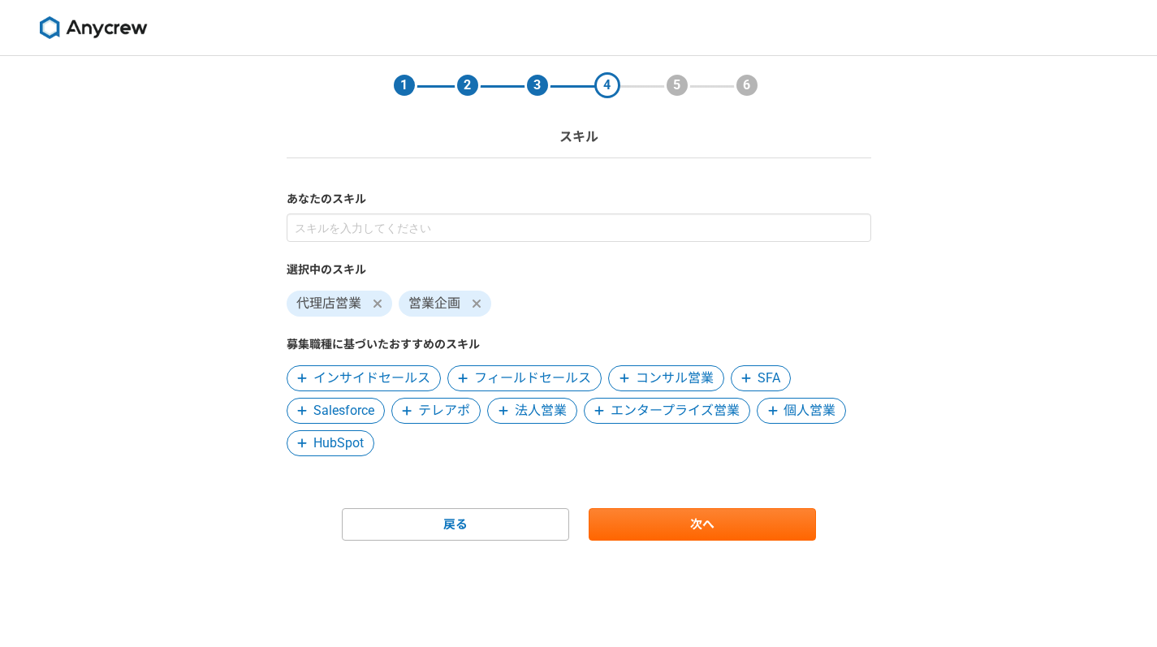
click at [343, 371] on span "インサイドセールス" at bounding box center [371, 378] width 117 height 19
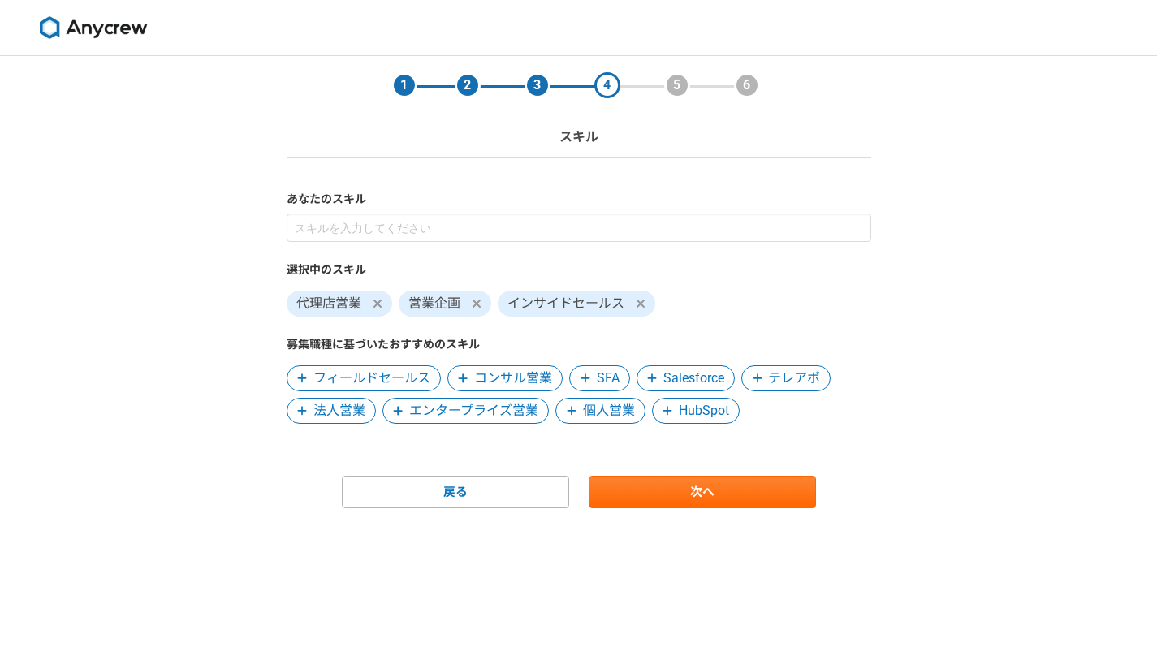
click at [343, 371] on span "フィールドセールス" at bounding box center [371, 378] width 117 height 19
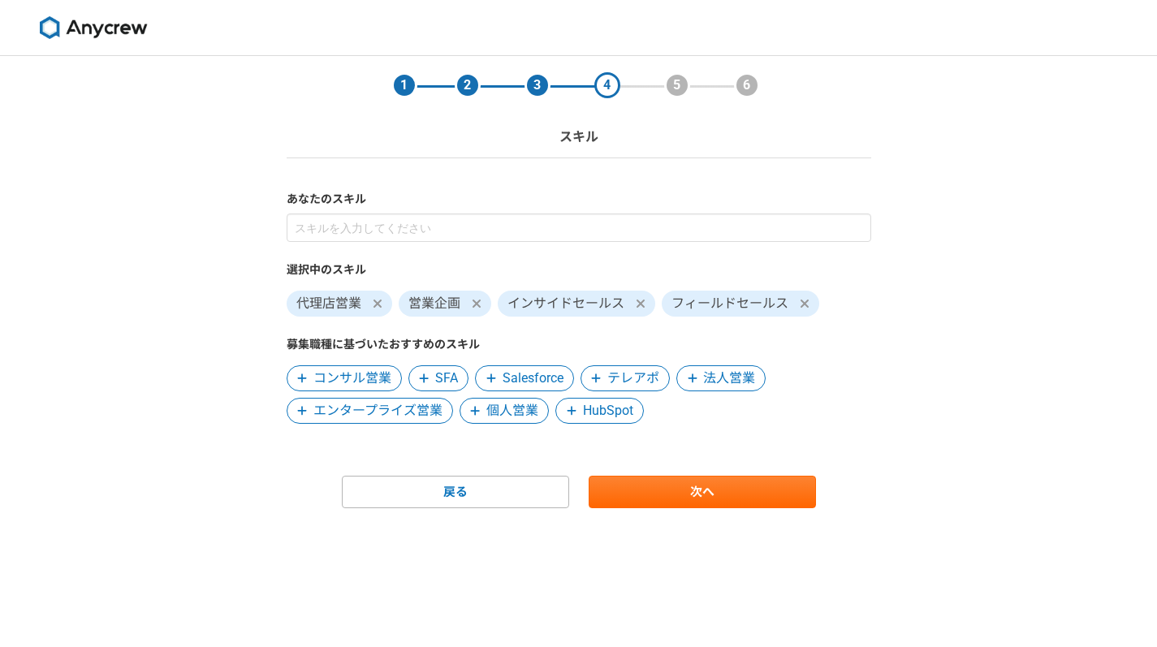
click at [343, 371] on span "コンサル営業" at bounding box center [352, 378] width 78 height 19
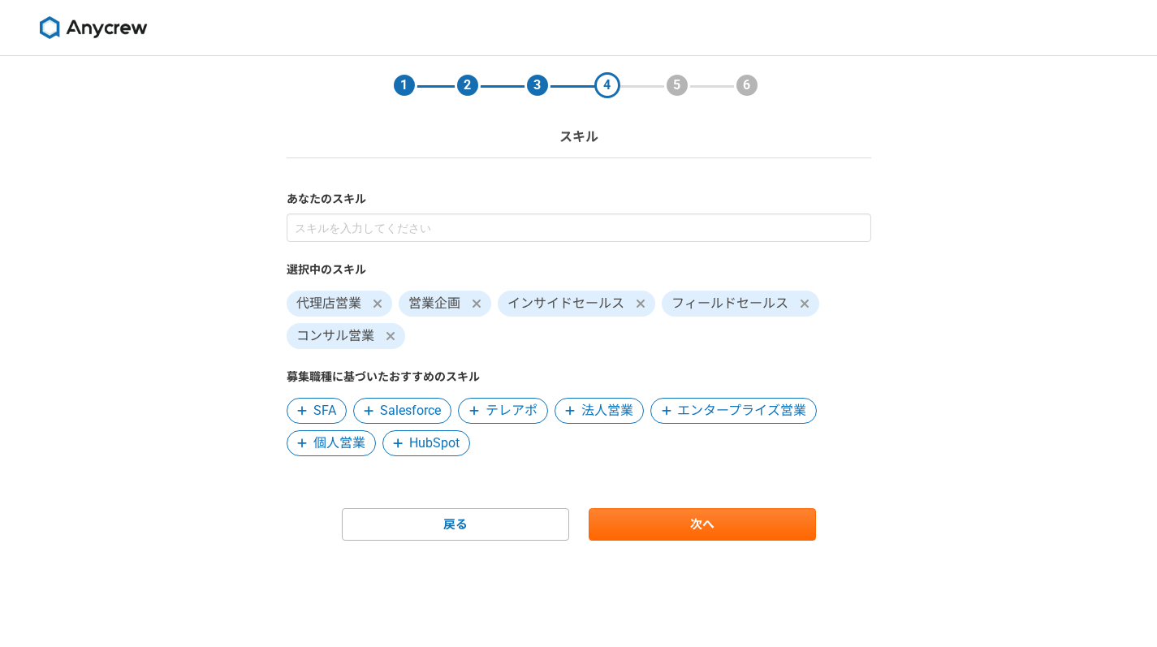
click at [482, 402] on span at bounding box center [473, 410] width 19 height 19
click at [504, 403] on span "法人営業" at bounding box center [512, 410] width 52 height 19
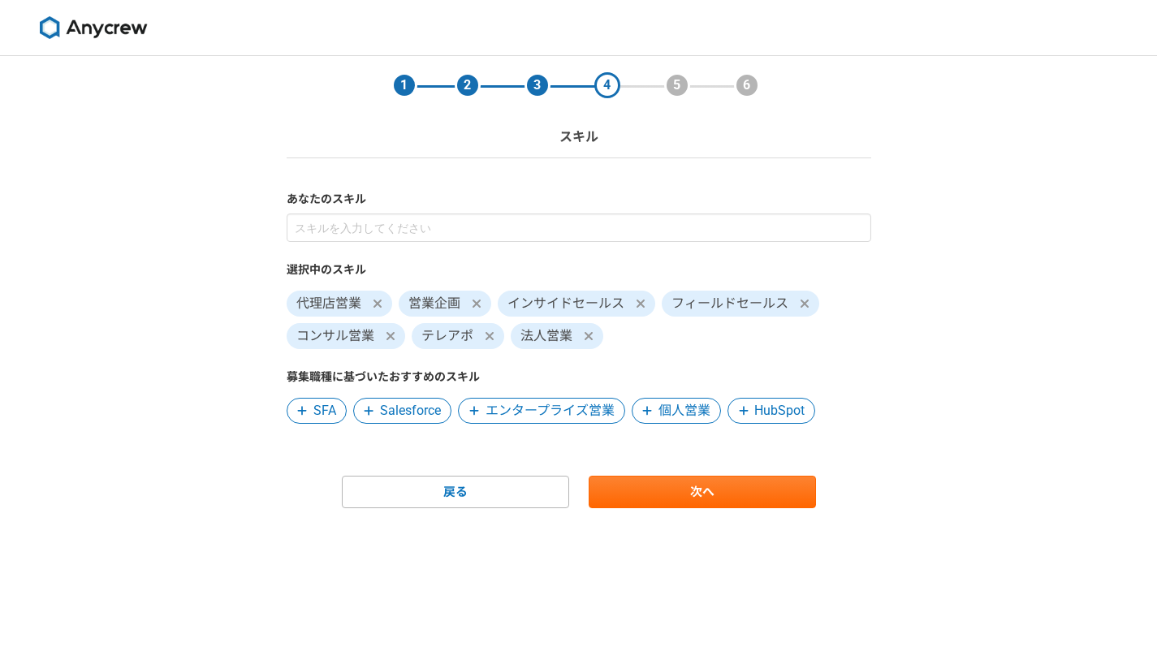
click at [504, 403] on span "エンタープライズ営業" at bounding box center [550, 410] width 129 height 19
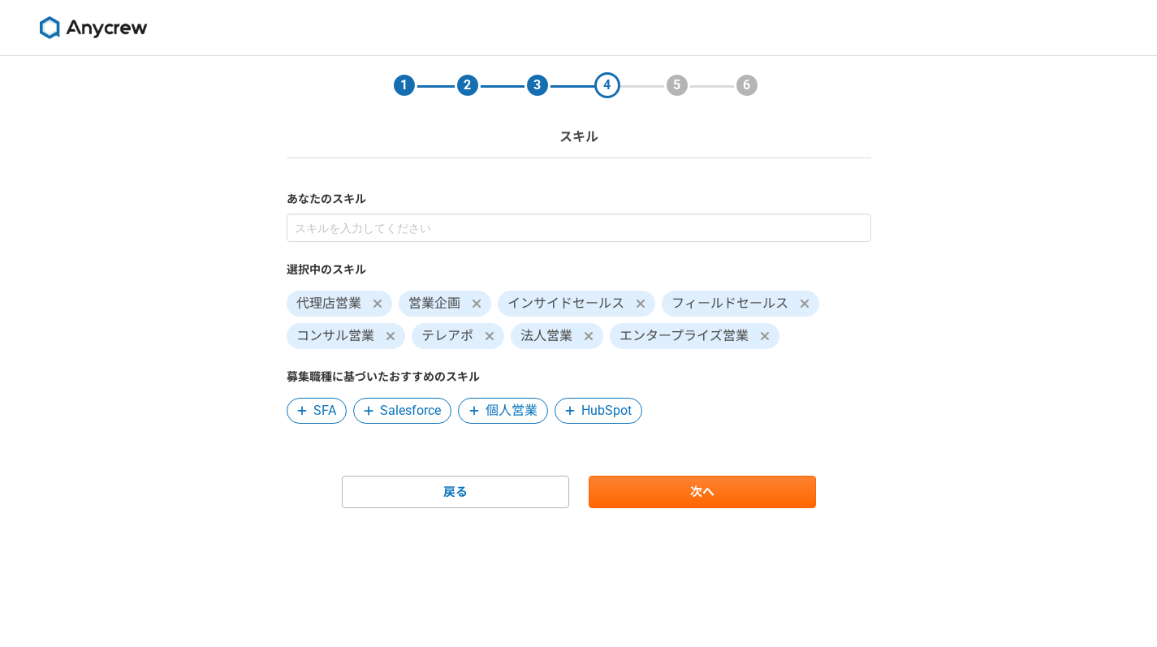
click at [520, 404] on span "個人営業" at bounding box center [512, 410] width 52 height 19
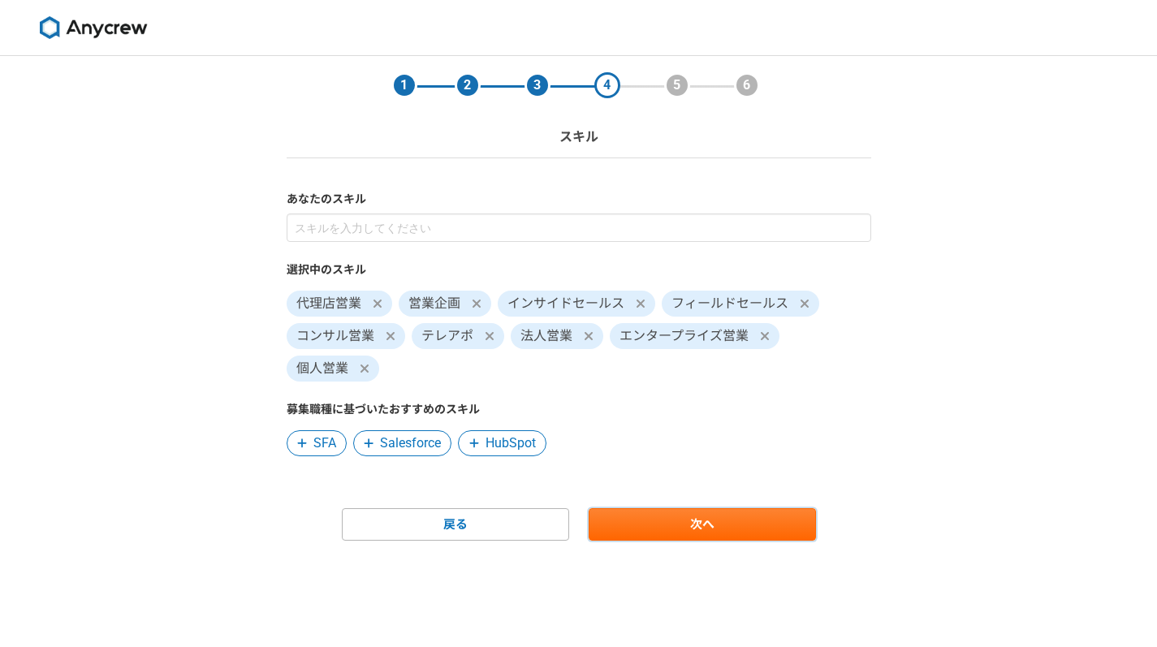
click at [613, 514] on link "次へ" at bounding box center [702, 524] width 227 height 32
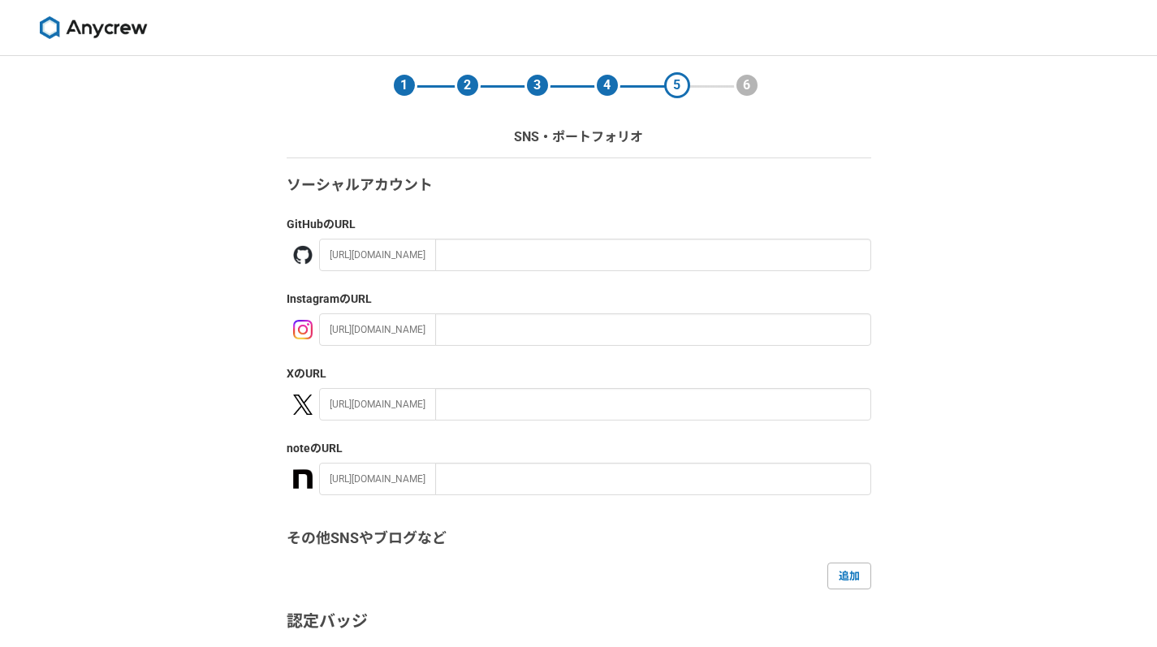
scroll to position [244, 0]
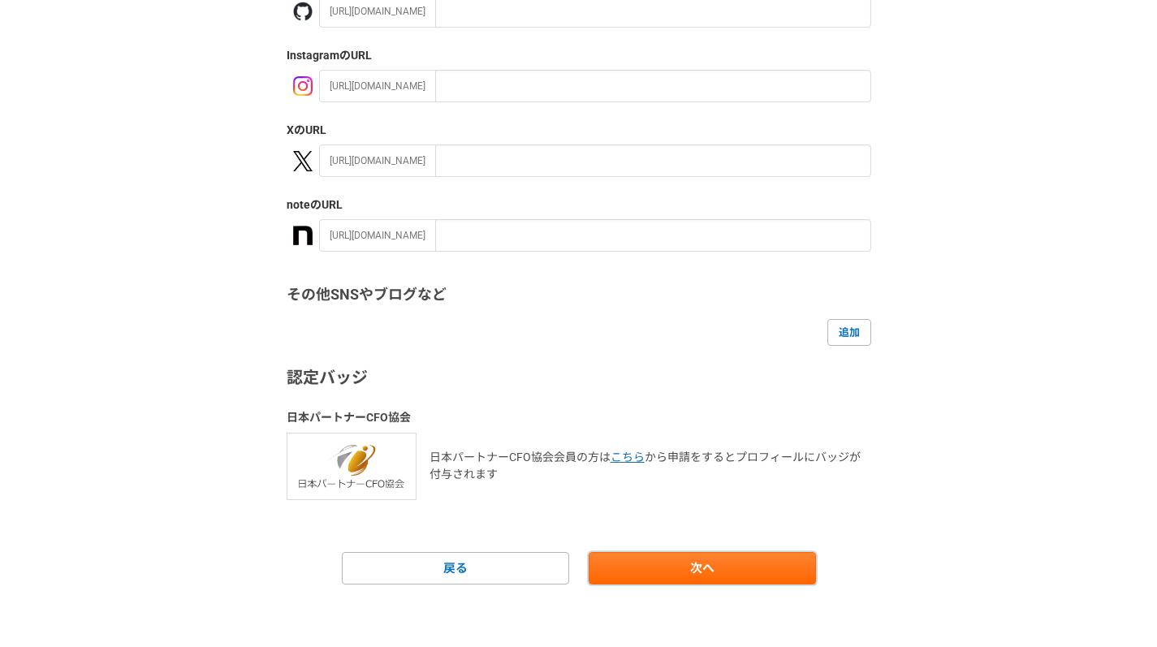
click at [724, 577] on link "次へ" at bounding box center [702, 568] width 227 height 32
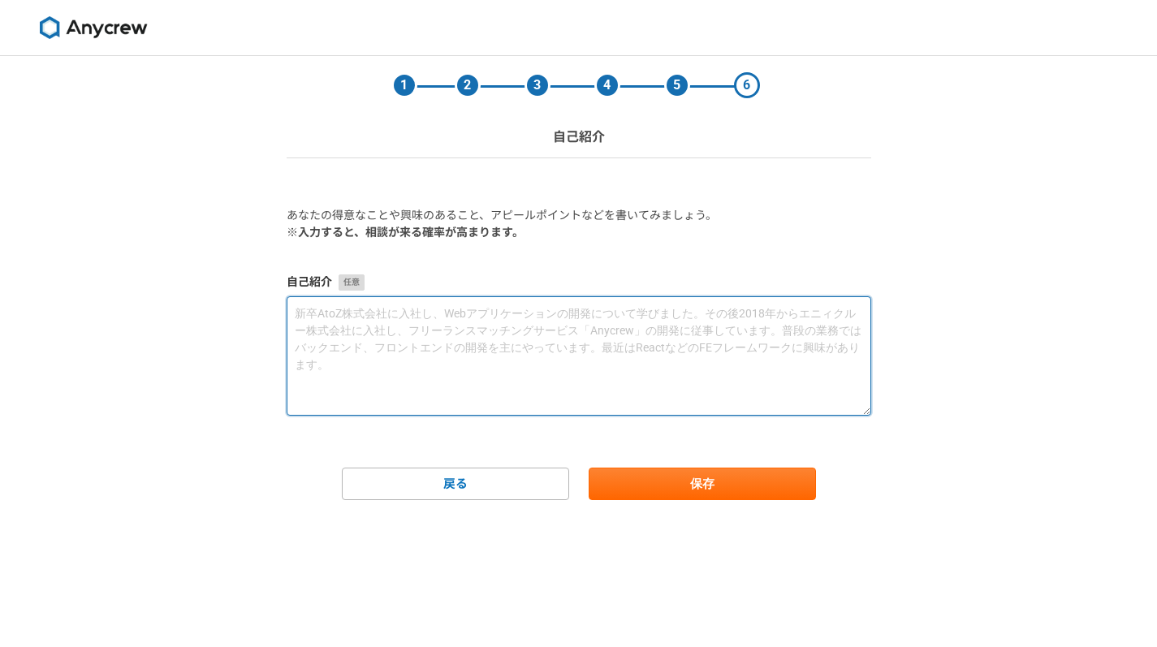
click at [553, 369] on textarea at bounding box center [579, 355] width 585 height 119
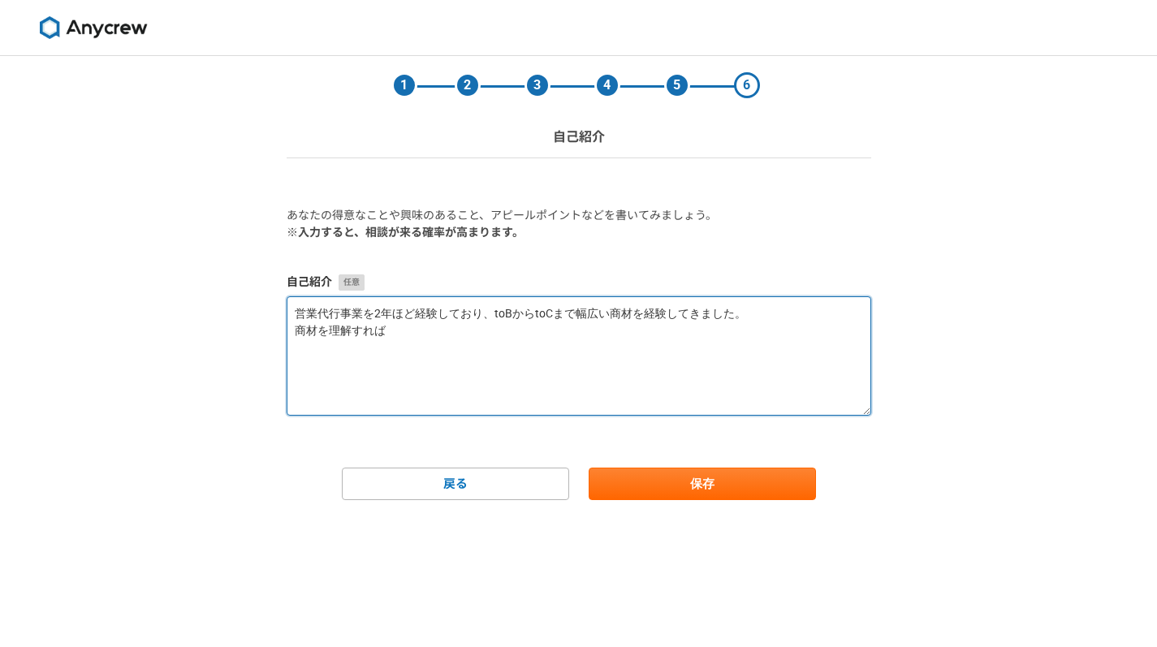
click at [295, 329] on textarea "営業代行事業を2年ほど経験しており、toBからtoCまで幅広い商材を経験してきました。 商材を理解すれば" at bounding box center [579, 355] width 585 height 119
click at [625, 338] on textarea "営業代行事業を2年ほど経験しており、toBからtoCまで幅広い商材を経験してきました。 売り方は体系的に身に着けてきましたので、商材を理解すれば" at bounding box center [579, 355] width 585 height 119
type textarea "営業代行事業を2年ほど経験しており、toBからtoCまで幅広い商材を経験してきました。 売り方は体系的に身に着けてきましたので、商材を理解すれば売れる自信があ…"
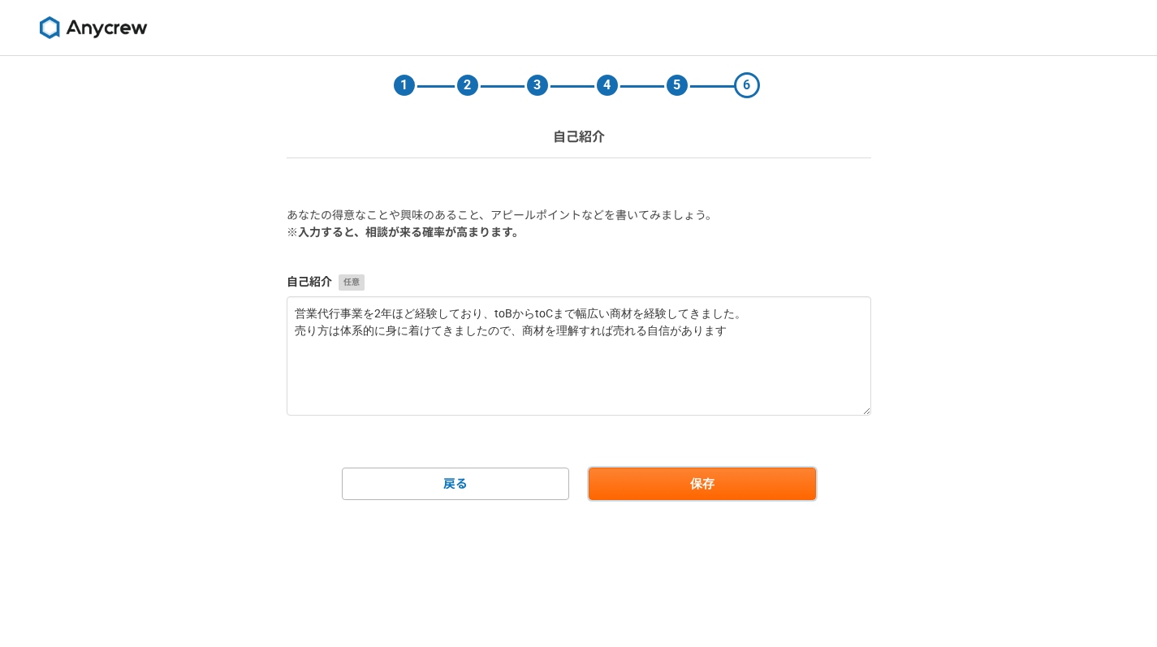
click at [791, 475] on button "保存" at bounding box center [702, 484] width 227 height 32
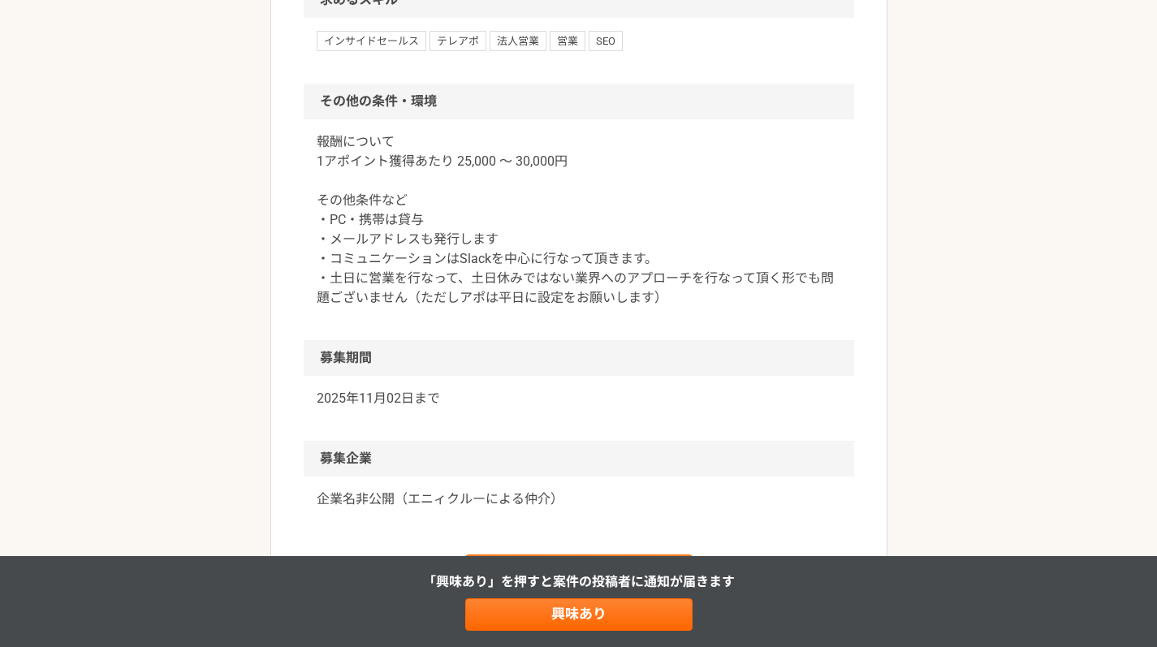
scroll to position [1380, 0]
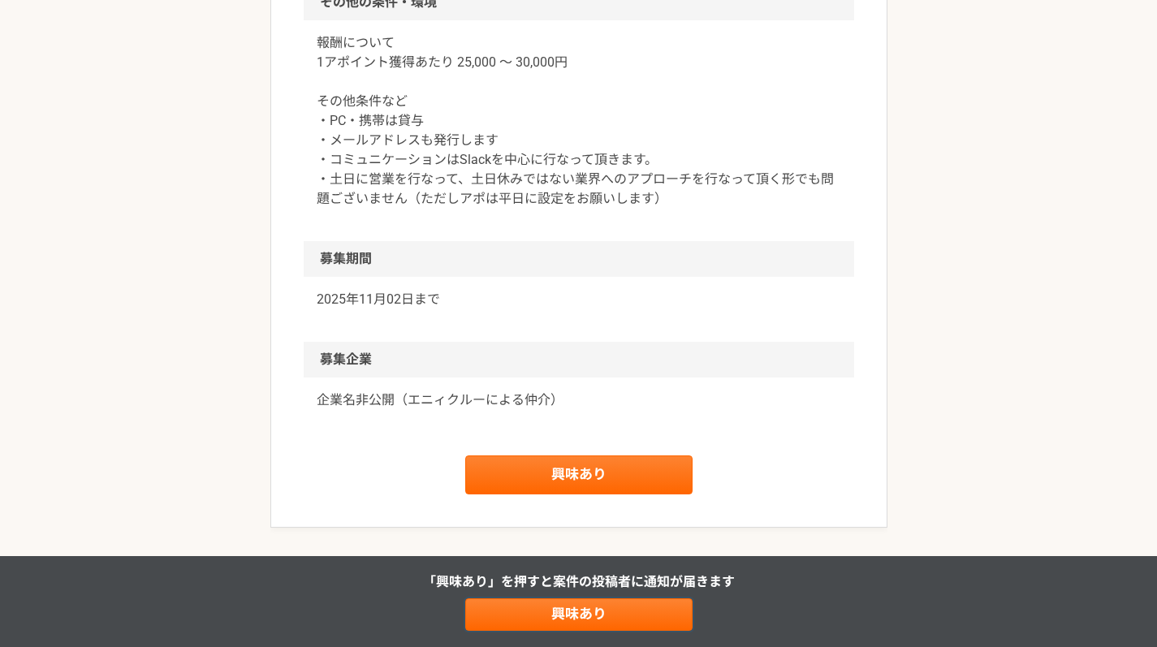
click at [542, 619] on link "興味あり" at bounding box center [578, 614] width 227 height 32
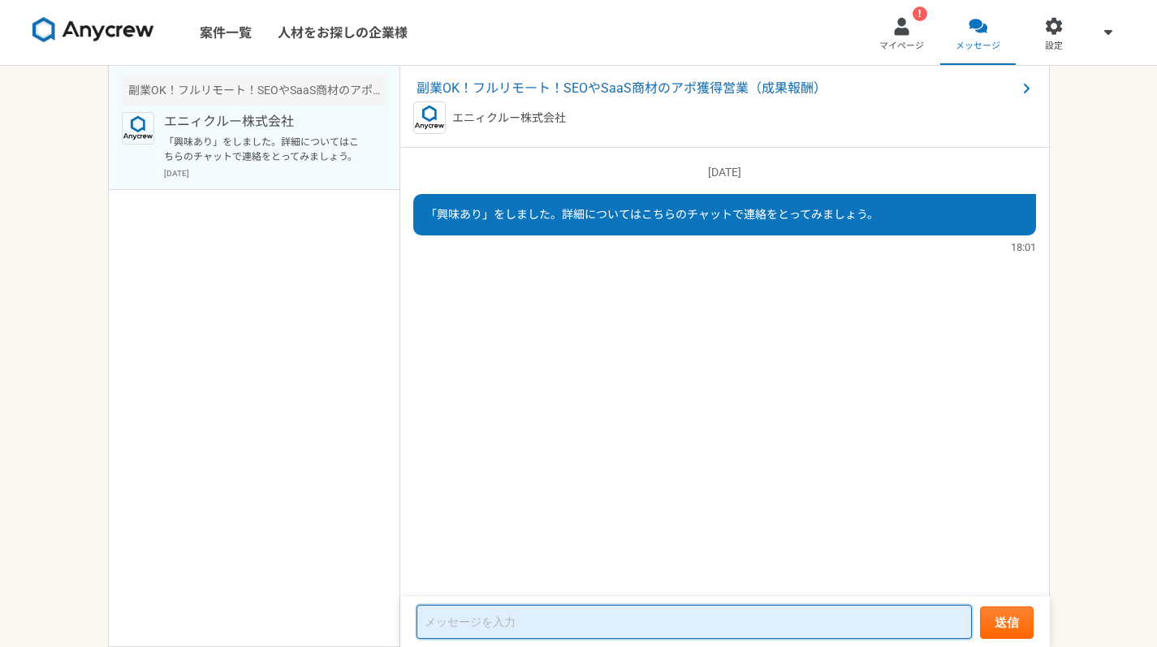
click at [489, 614] on textarea at bounding box center [694, 622] width 555 height 34
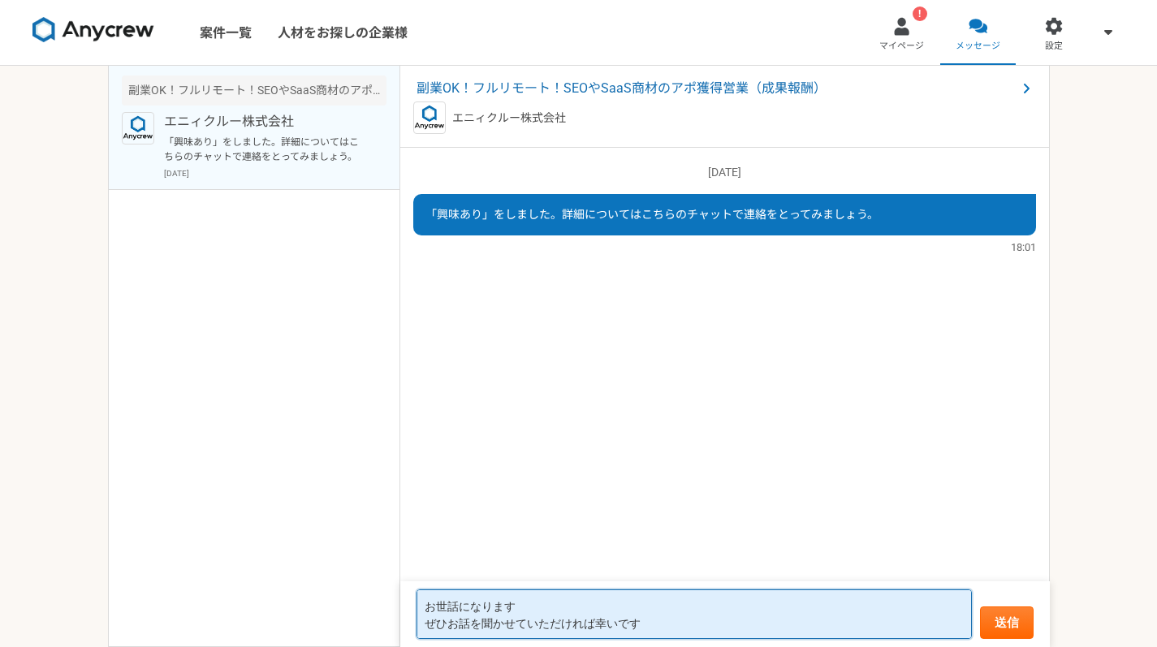
type textarea "お世話になります ぜひお話を聞かせていただければ幸いです"
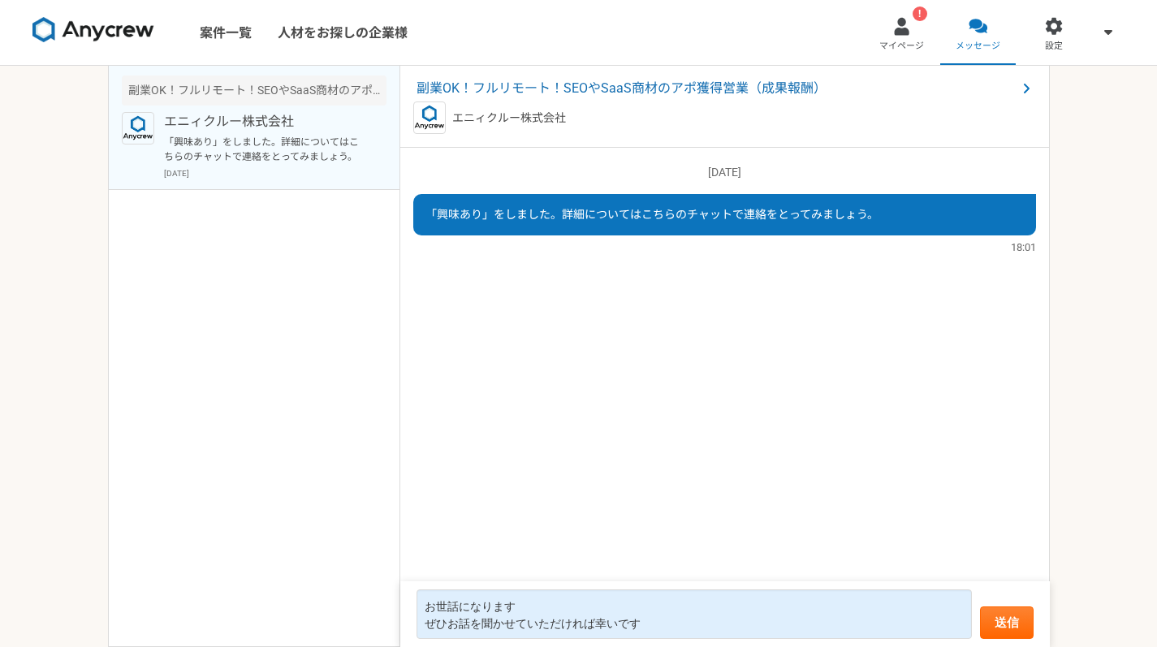
click at [1001, 602] on form "お世話になります ぜひお話を聞かせていただければ幸いです 送信" at bounding box center [725, 614] width 650 height 66
click at [998, 614] on button "送信" at bounding box center [1007, 623] width 54 height 32
